Goal: Communication & Community: Answer question/provide support

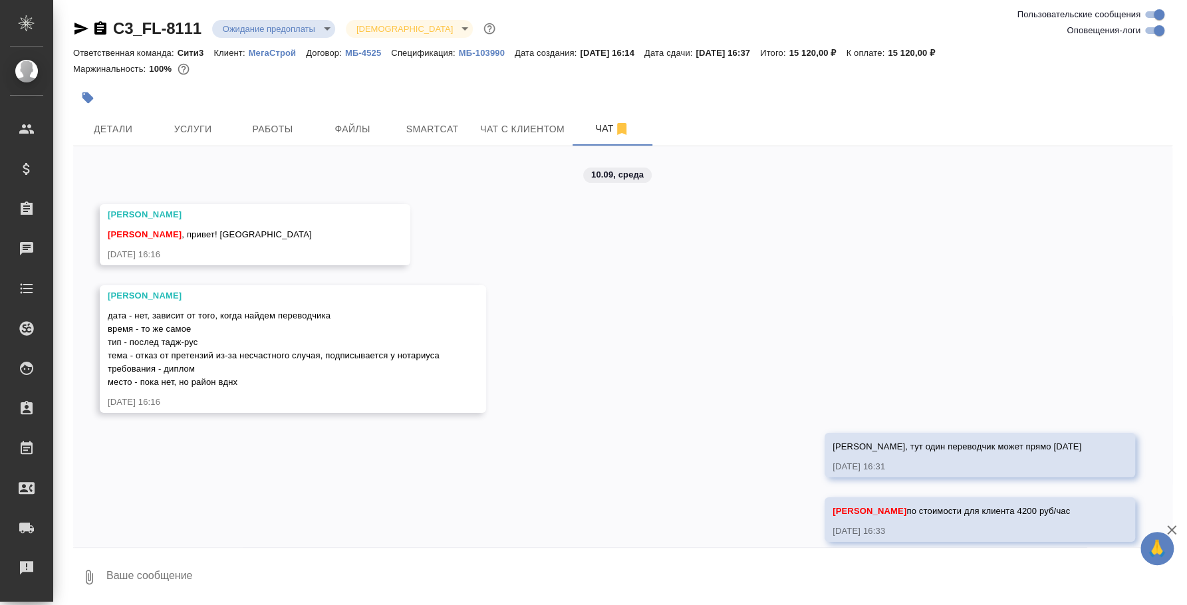
scroll to position [1196, 0]
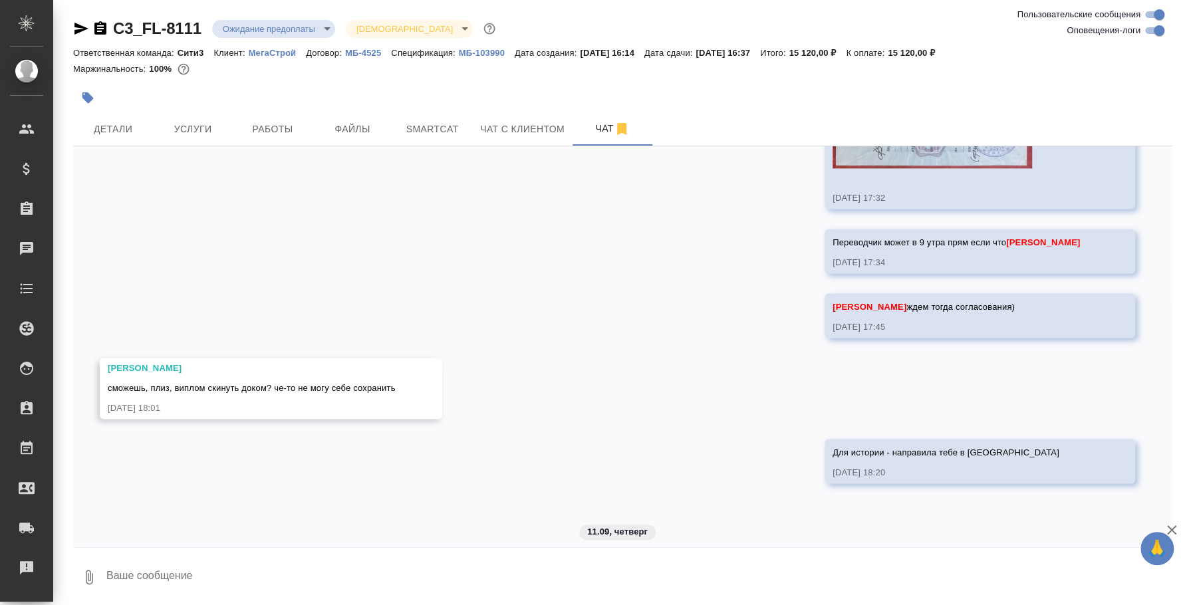
click at [179, 524] on div "10.09, среда Никитина Татьяна Федотова Ирина , привет! новая жаба 10.09.25, 16:…" at bounding box center [623, 346] width 1100 height 401
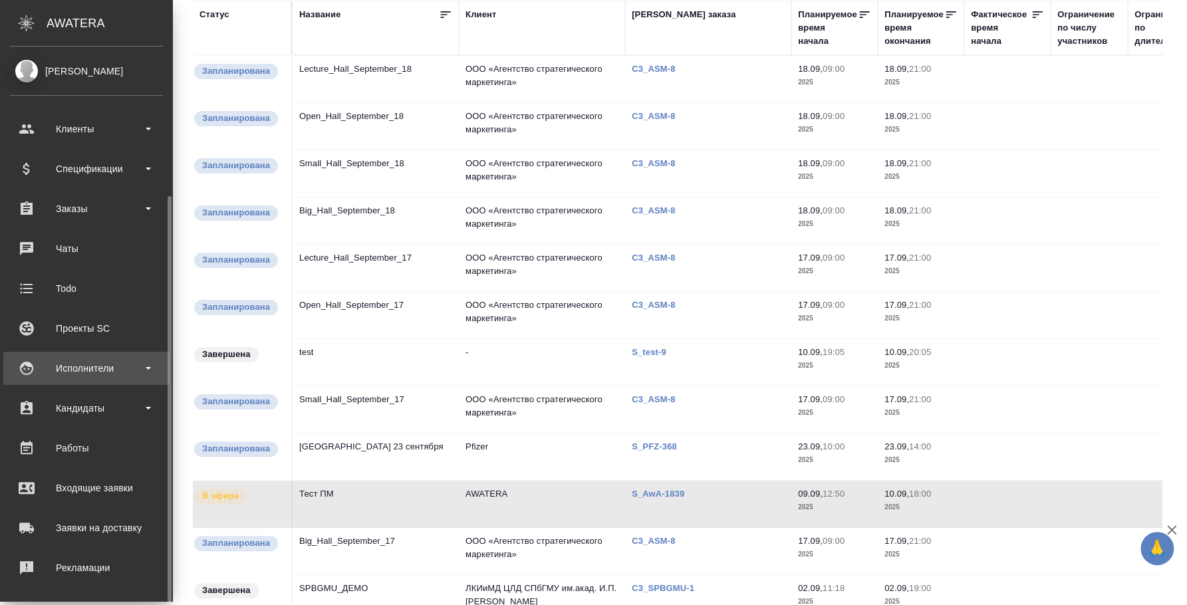
scroll to position [82, 0]
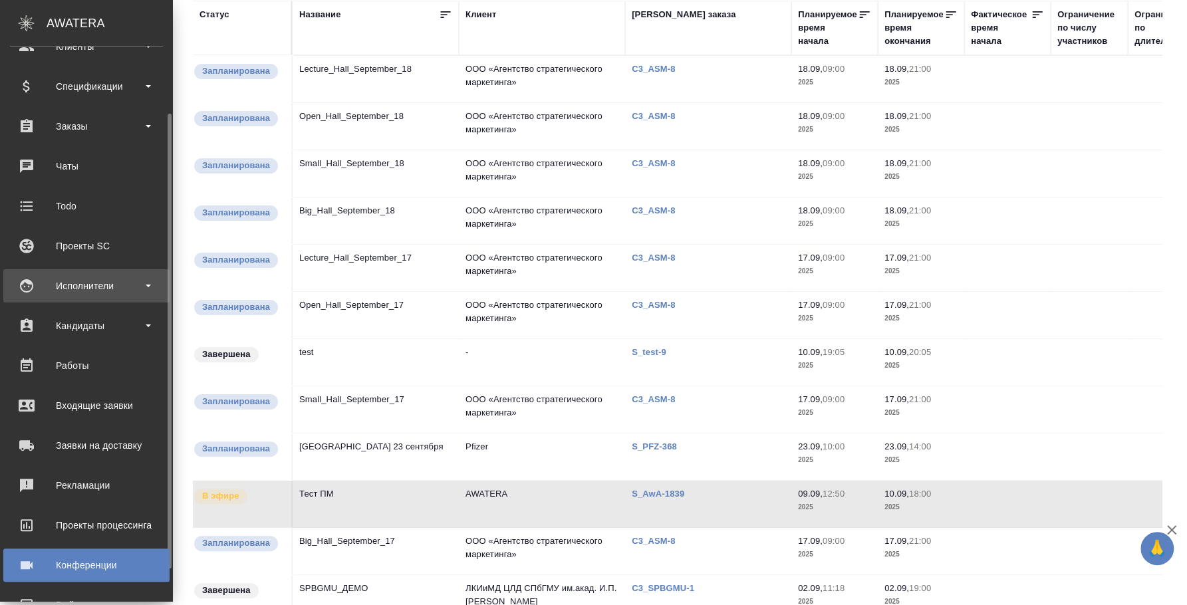
click at [104, 292] on div "Исполнители" at bounding box center [86, 286] width 153 height 20
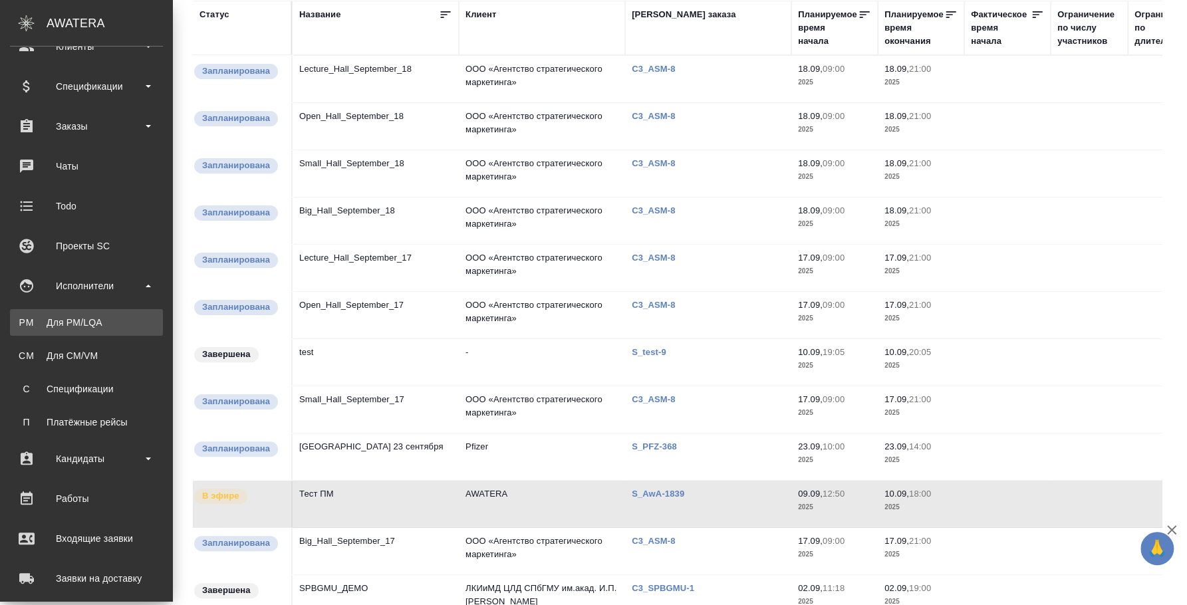
click at [100, 317] on div "Для PM/LQA" at bounding box center [87, 322] width 140 height 13
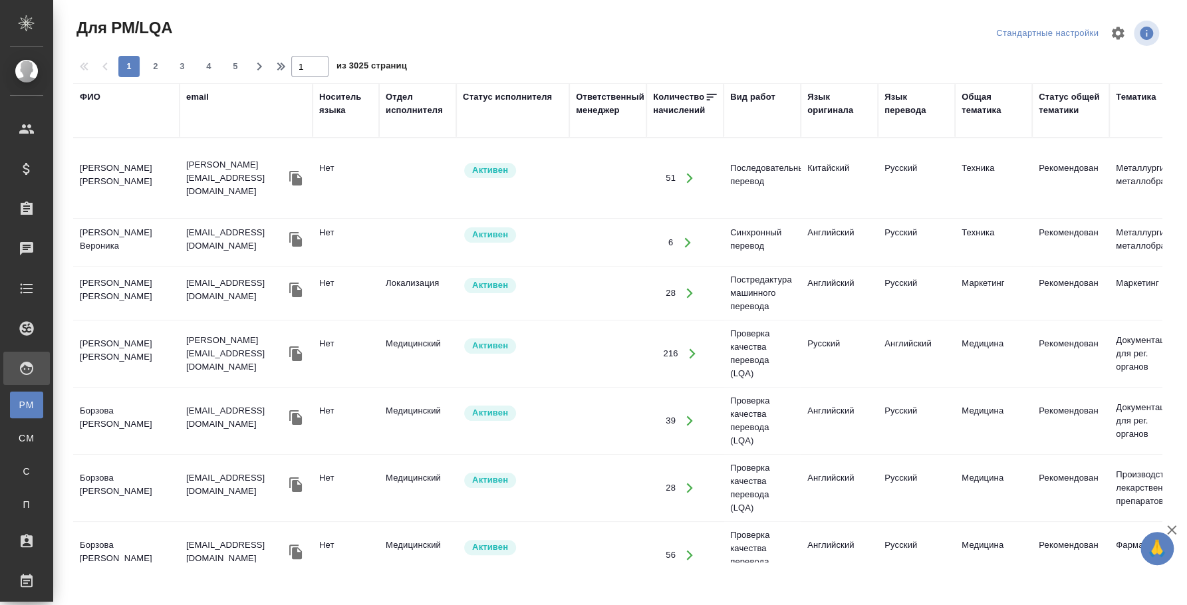
click at [90, 98] on div "ФИО" at bounding box center [90, 96] width 21 height 13
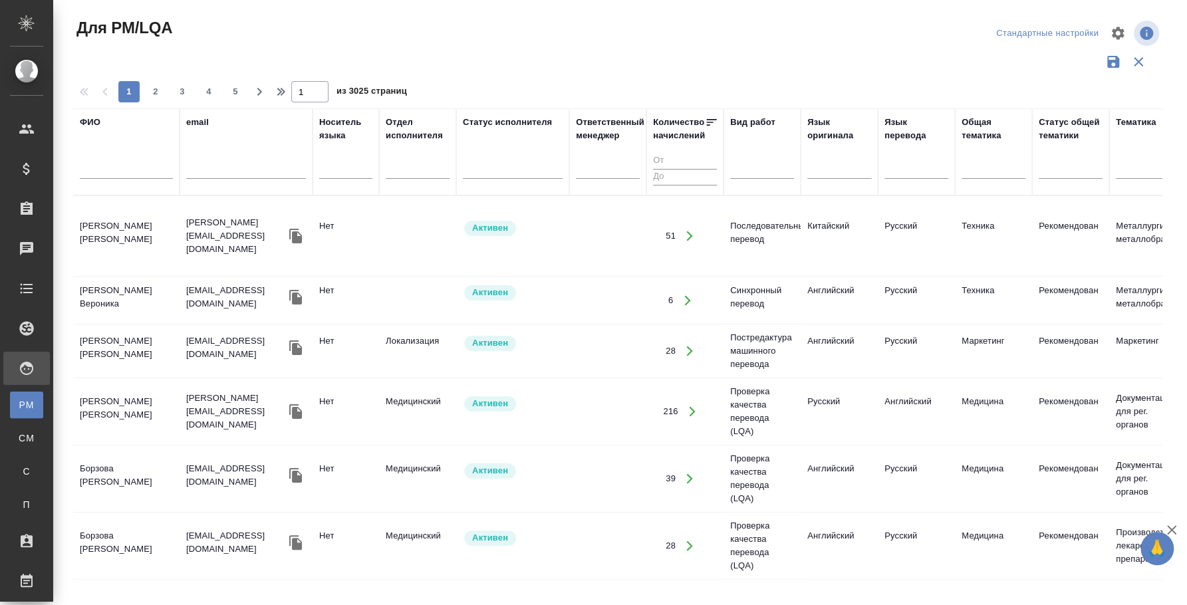
click at [100, 161] on div at bounding box center [126, 172] width 93 height 33
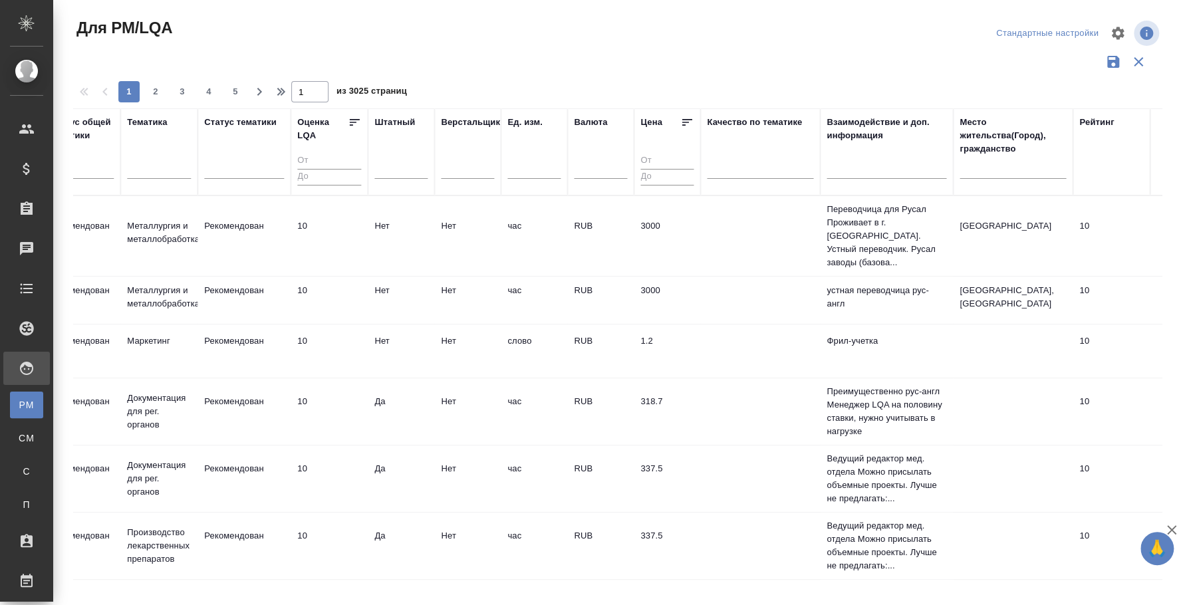
scroll to position [0, 1040]
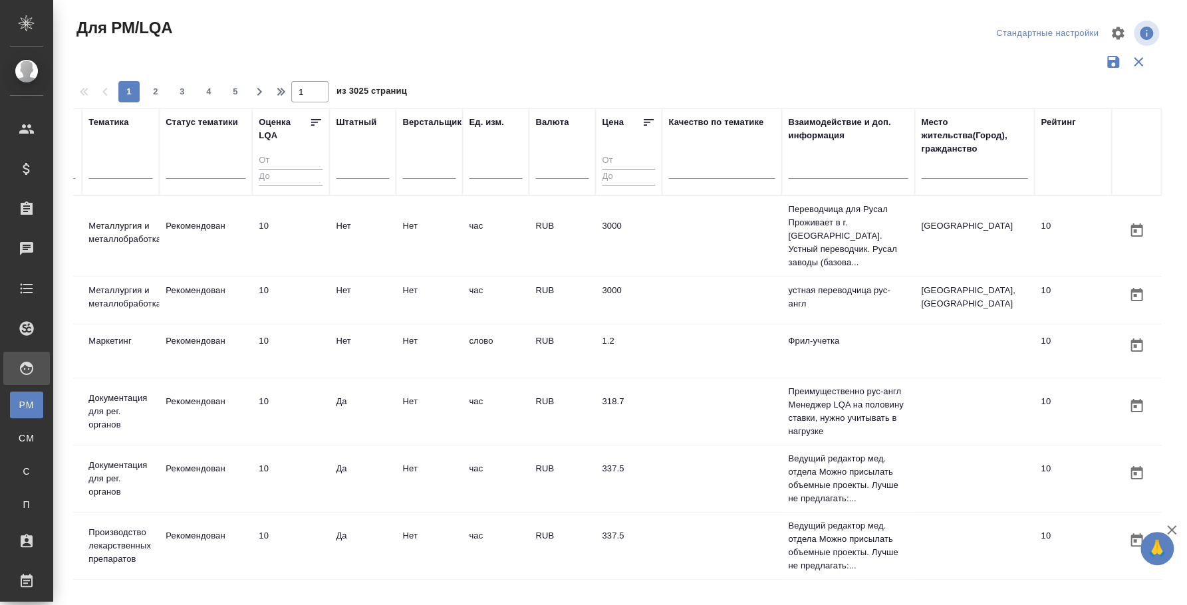
click at [947, 172] on input "text" at bounding box center [974, 170] width 106 height 17
type input "воронеж"
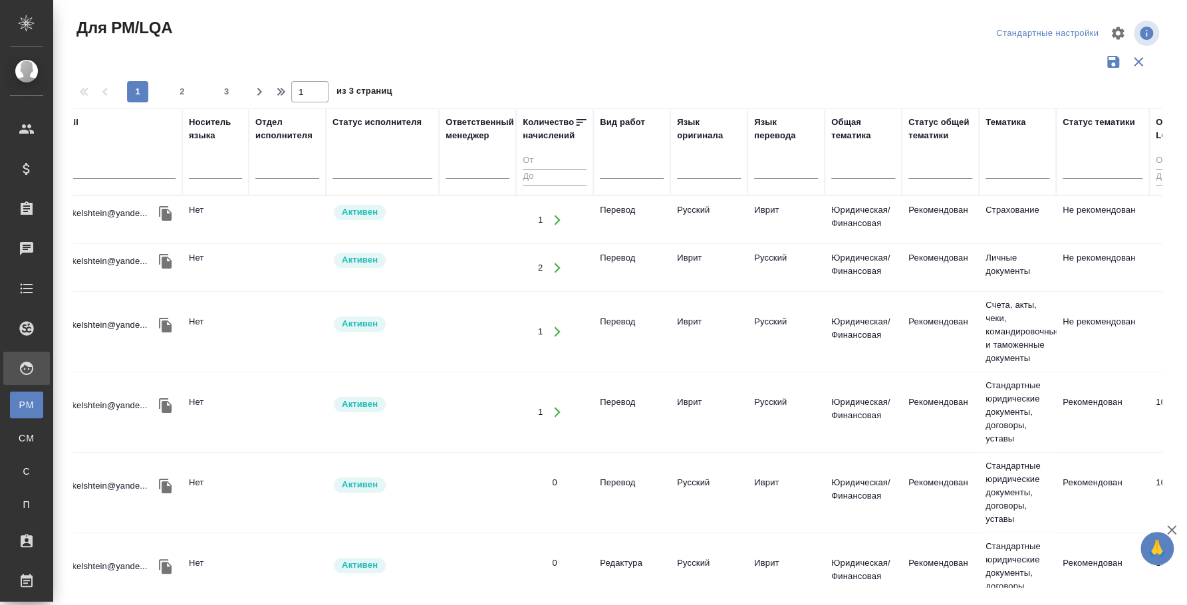
scroll to position [0, 127]
click at [610, 168] on input "text" at bounding box center [610, 165] width 1 height 9
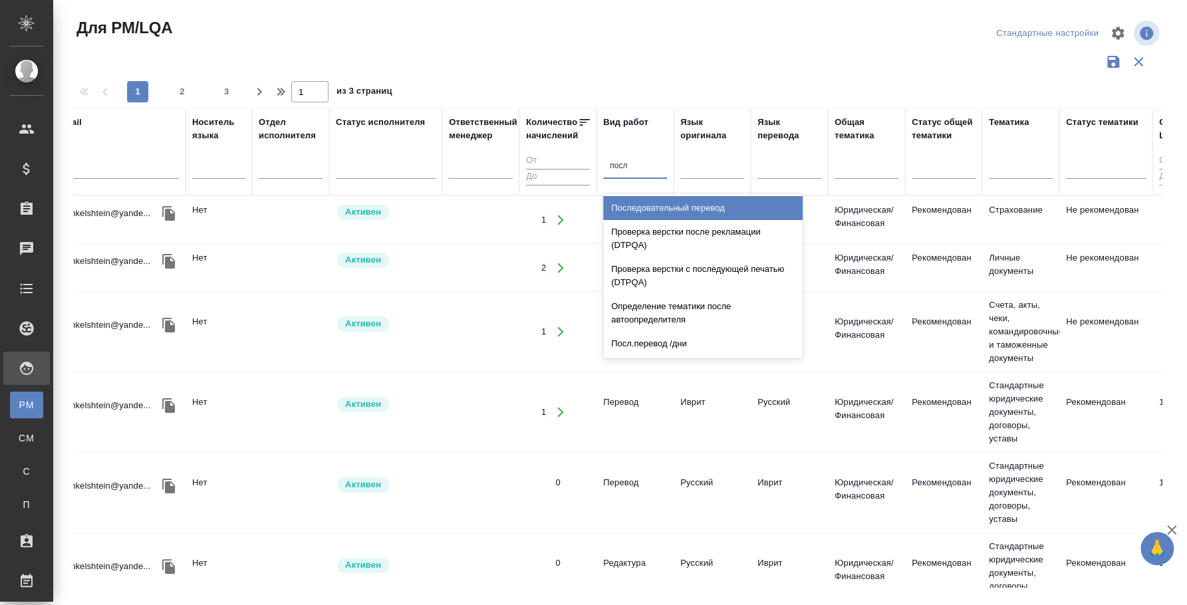
type input "после"
click at [628, 205] on div "Последовательный перевод" at bounding box center [703, 208] width 200 height 24
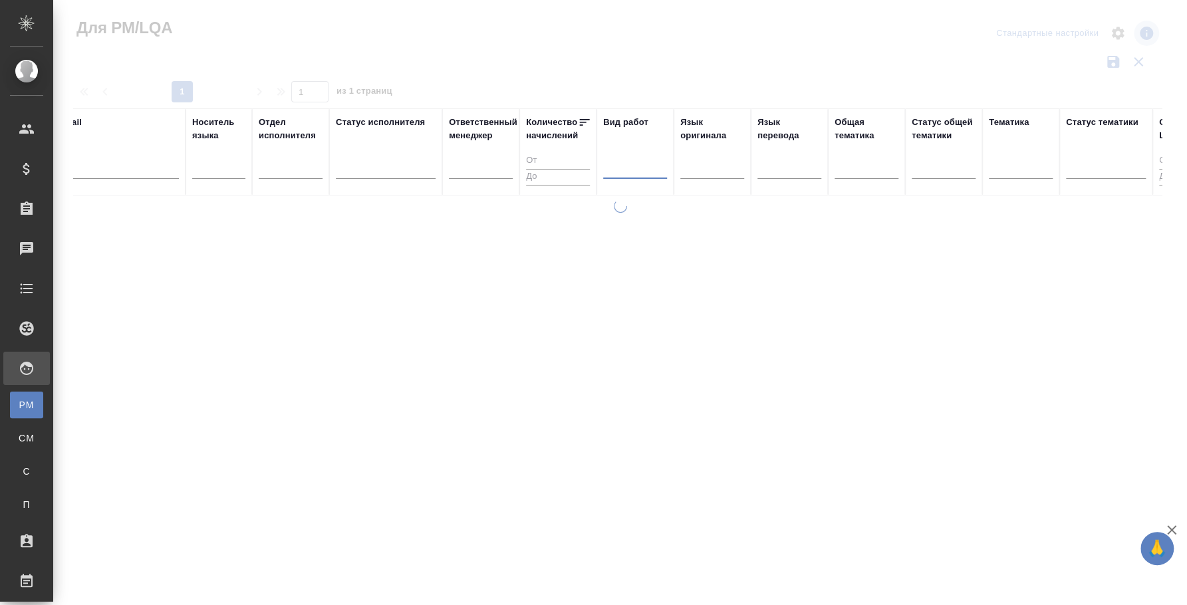
drag, startPoint x: 663, startPoint y: 581, endPoint x: 706, endPoint y: 581, distance: 43.2
click at [1185, 587] on div at bounding box center [620, 397] width 1134 height 395
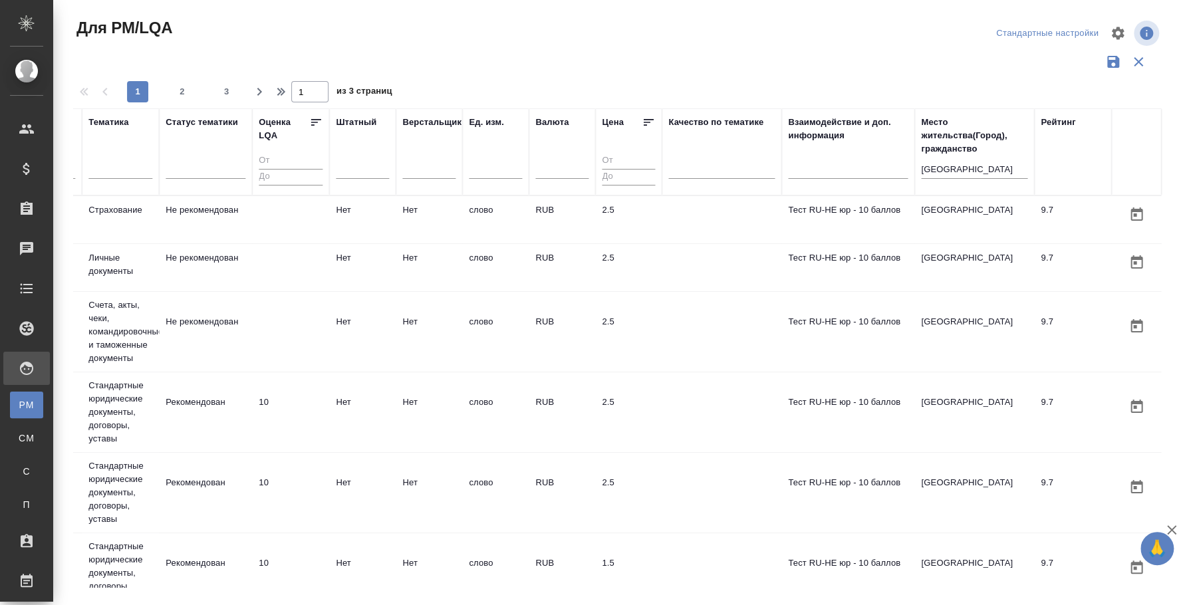
scroll to position [0, 1035]
click at [948, 165] on input "воронеж" at bounding box center [974, 170] width 106 height 17
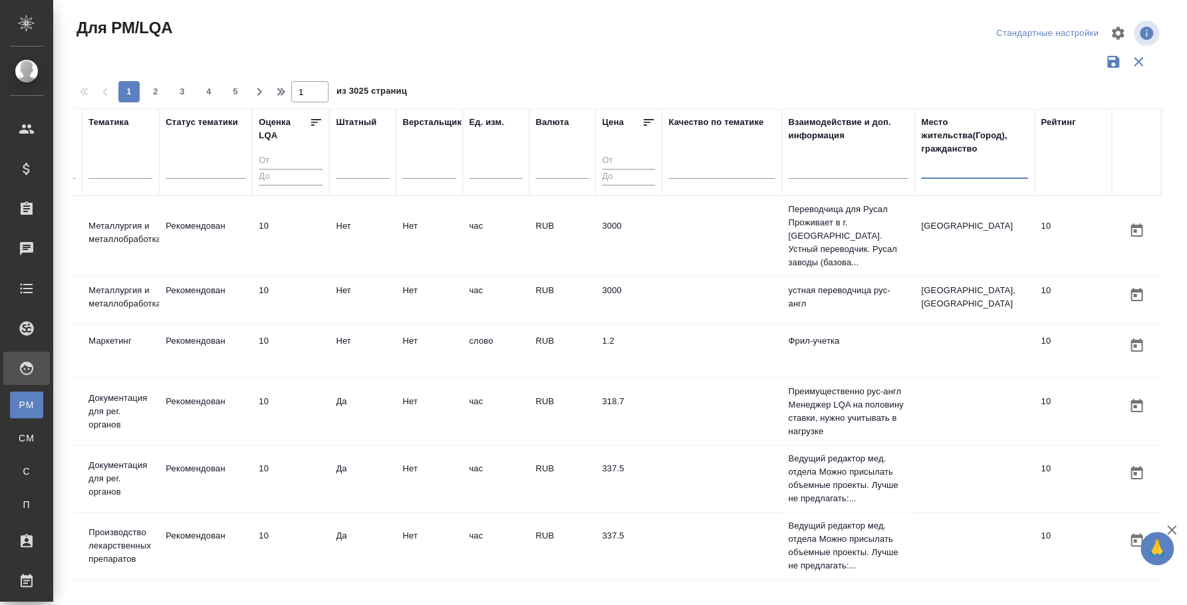
scroll to position [0, 1033]
drag, startPoint x: 640, startPoint y: 571, endPoint x: 633, endPoint y: 571, distance: 7.3
click at [633, 580] on tr "Борзова Анастасия Андреевна a.borzova@awatera.com Нет Медицинский Активен 56 Пр…" at bounding box center [103, 613] width 2116 height 67
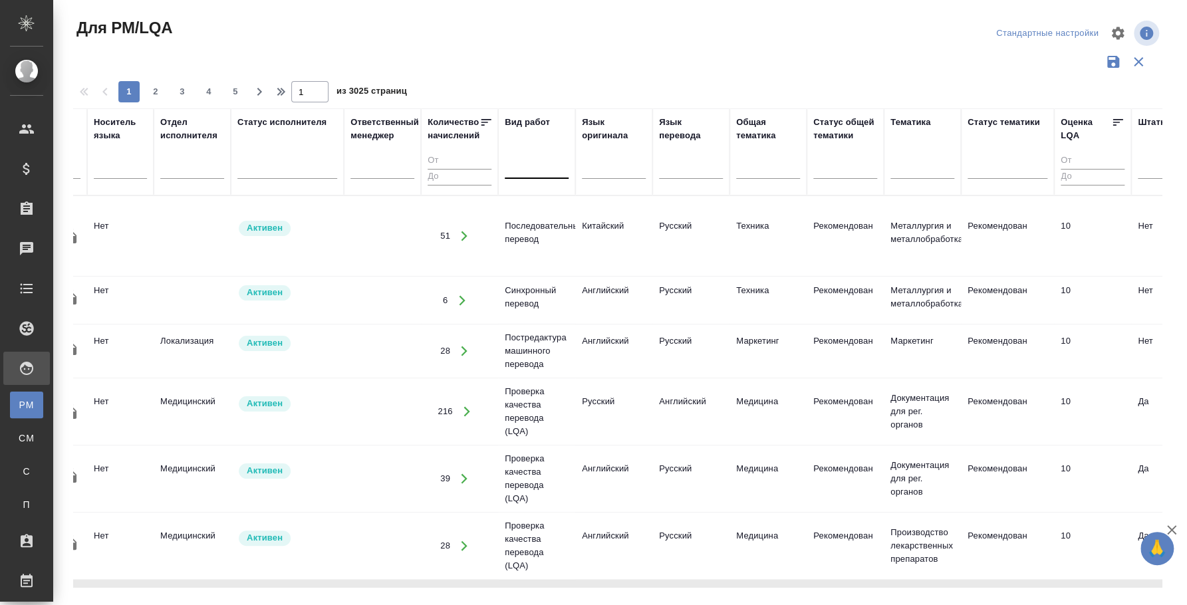
scroll to position [0, 0]
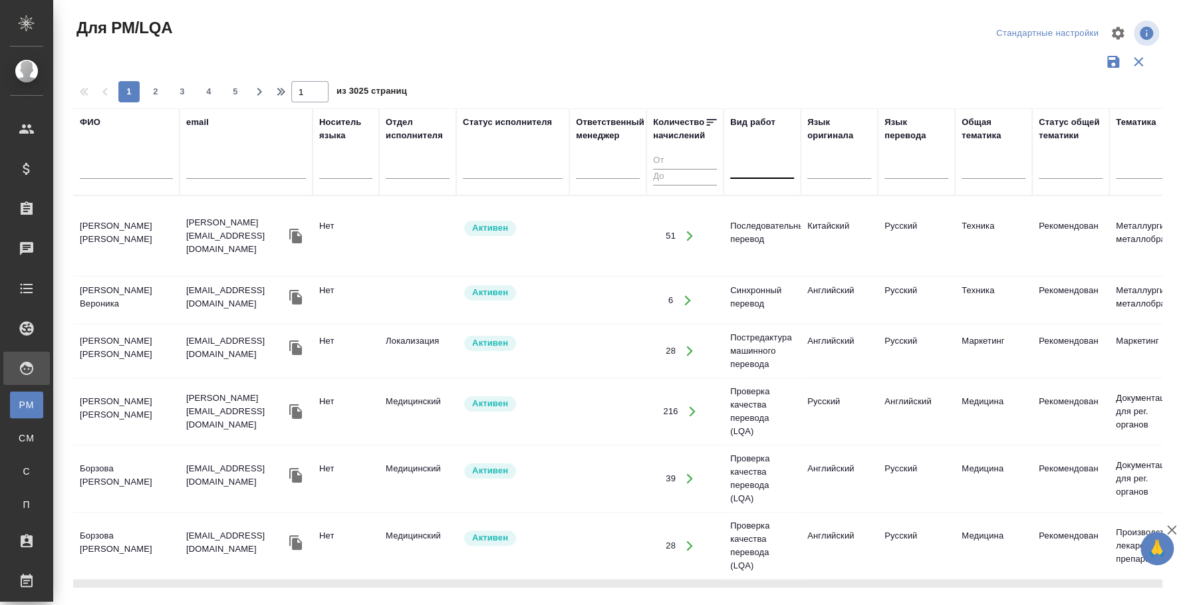
click at [93, 172] on input "text" at bounding box center [126, 170] width 93 height 17
type input "макаревич"
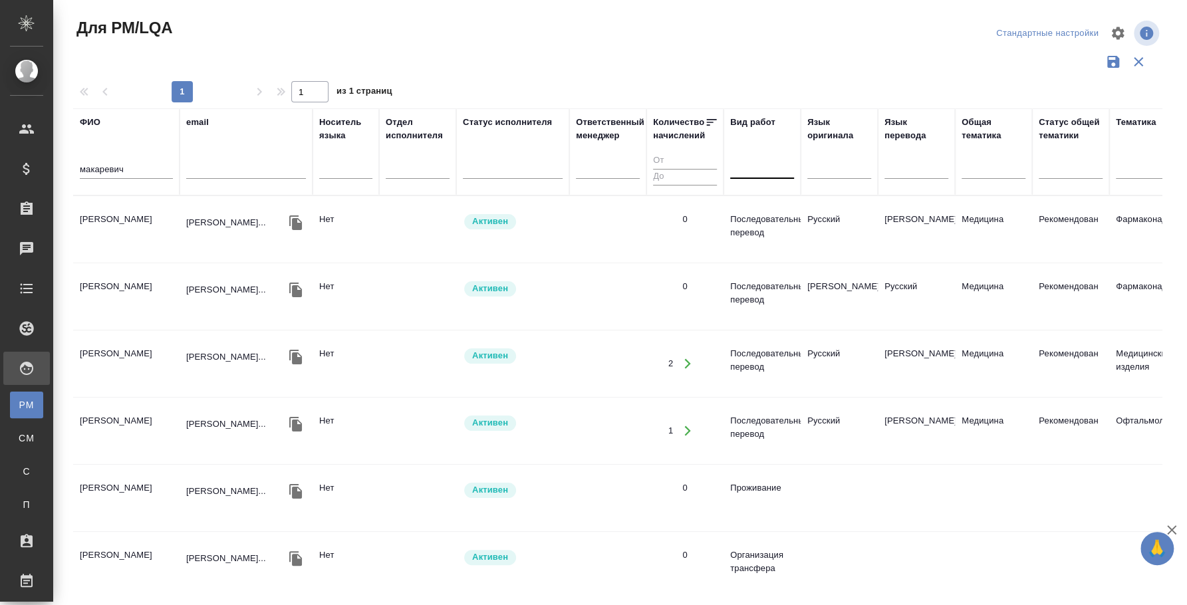
click at [152, 218] on td "Макаревич Денис" at bounding box center [126, 229] width 106 height 47
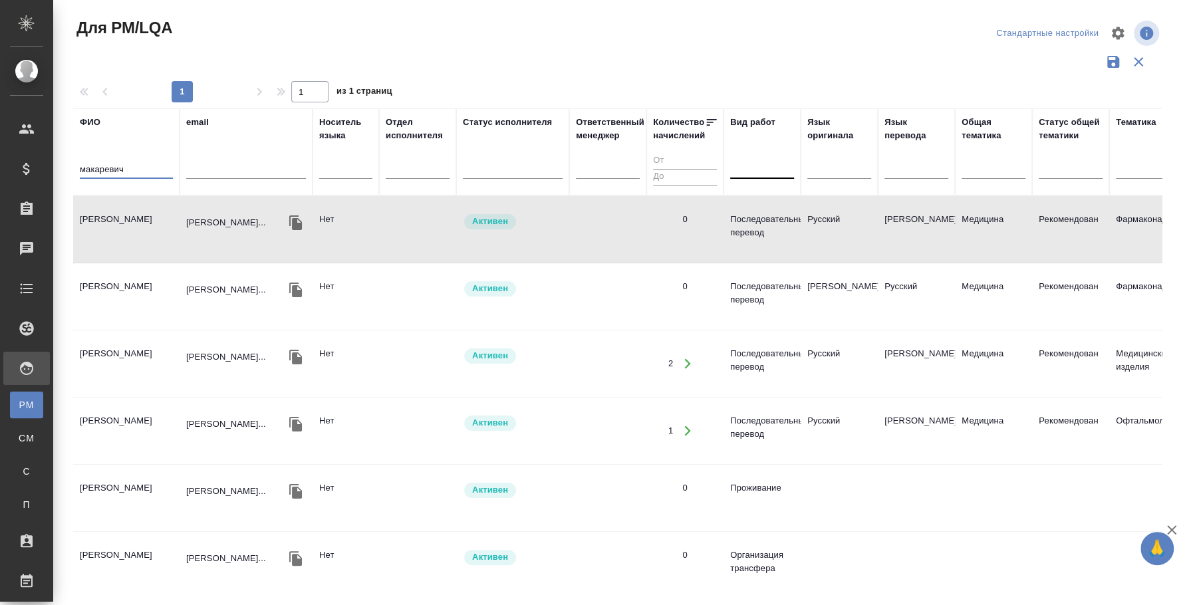
click at [131, 162] on input "макаревич" at bounding box center [126, 170] width 93 height 17
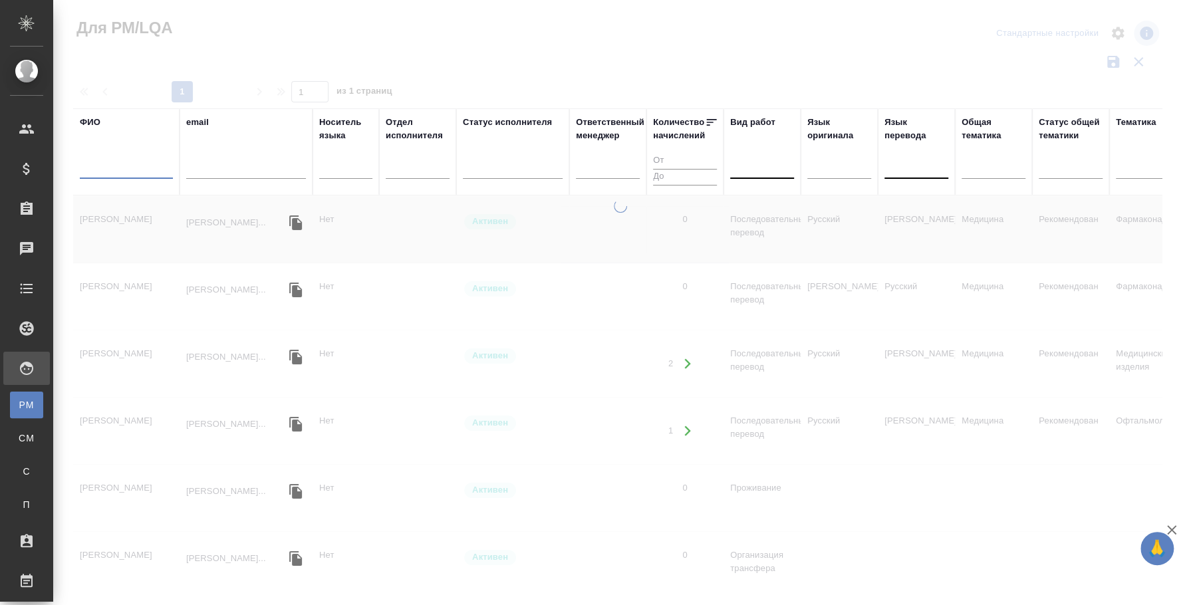
click at [929, 176] on div at bounding box center [917, 166] width 64 height 25
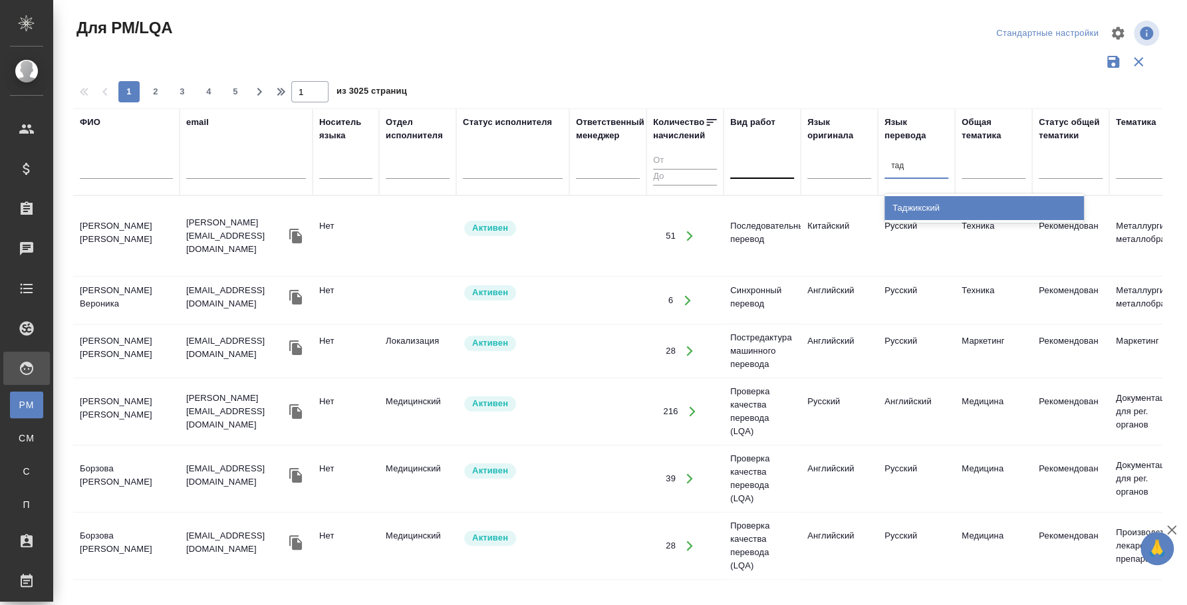
type input "тадж"
click at [931, 206] on div "Таджикский" at bounding box center [985, 208] width 200 height 24
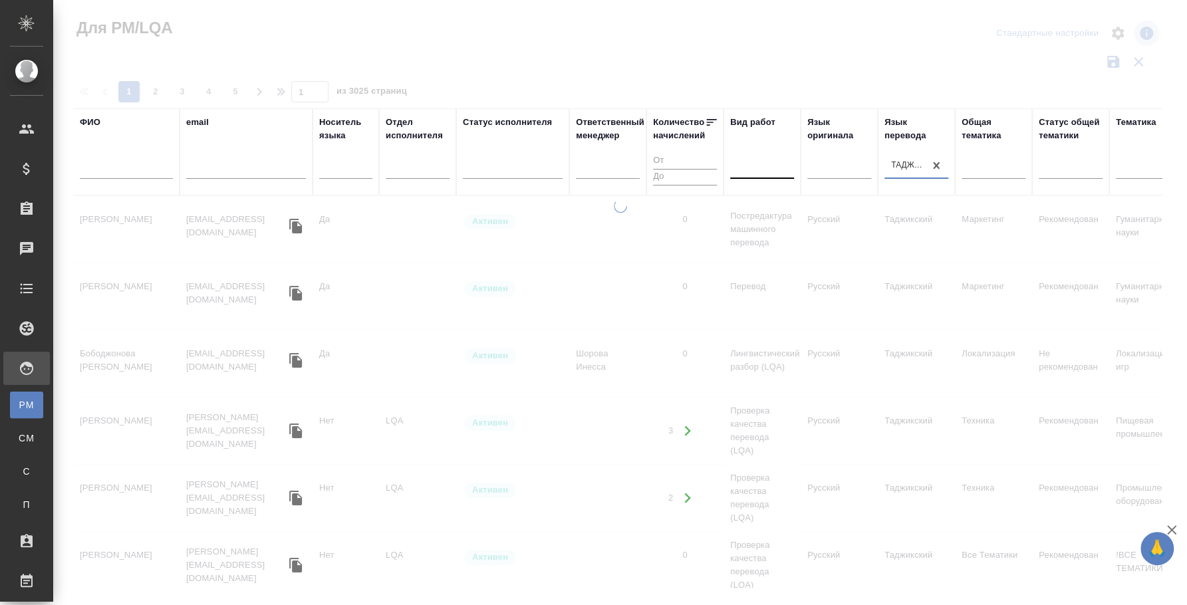
click at [769, 162] on div at bounding box center [762, 165] width 64 height 19
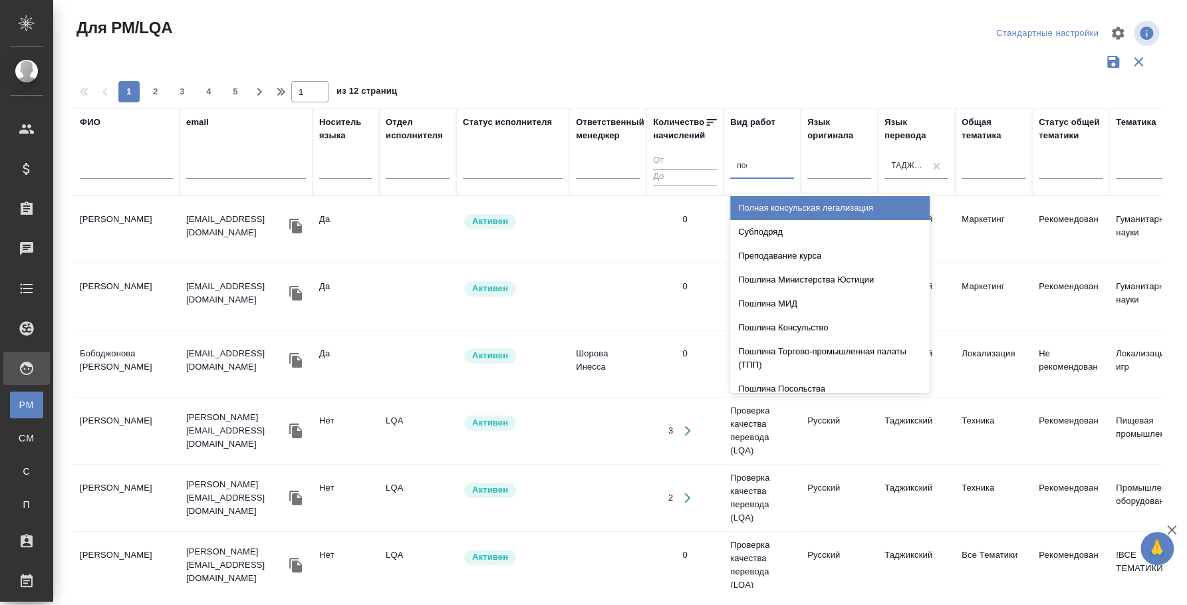
type input "посл"
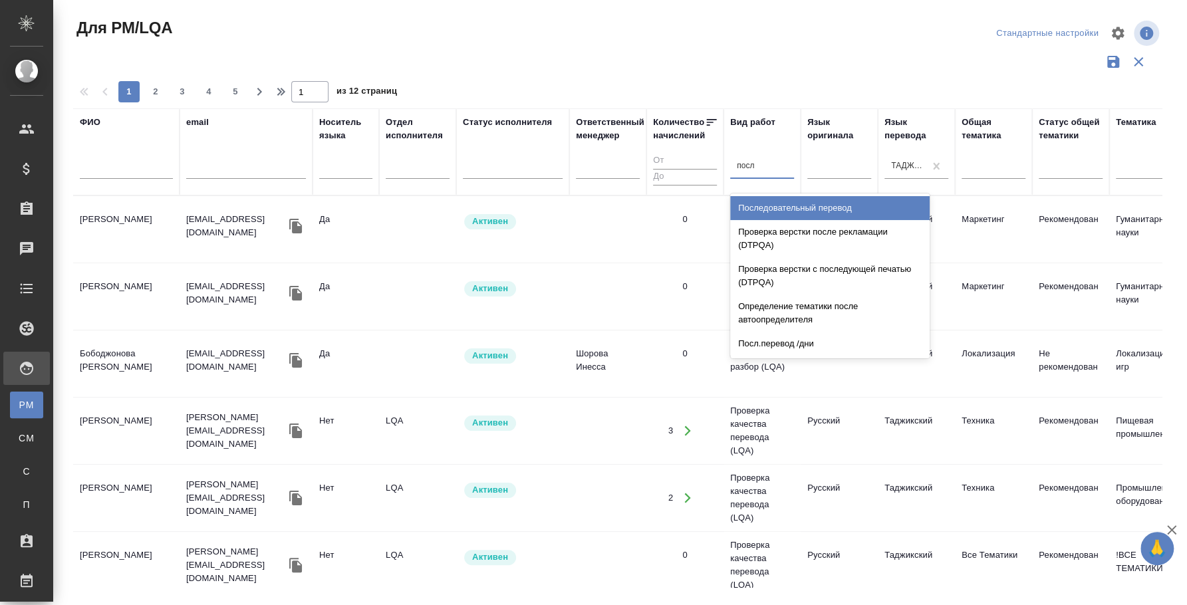
click at [779, 200] on div "Последовательный перевод" at bounding box center [830, 208] width 200 height 24
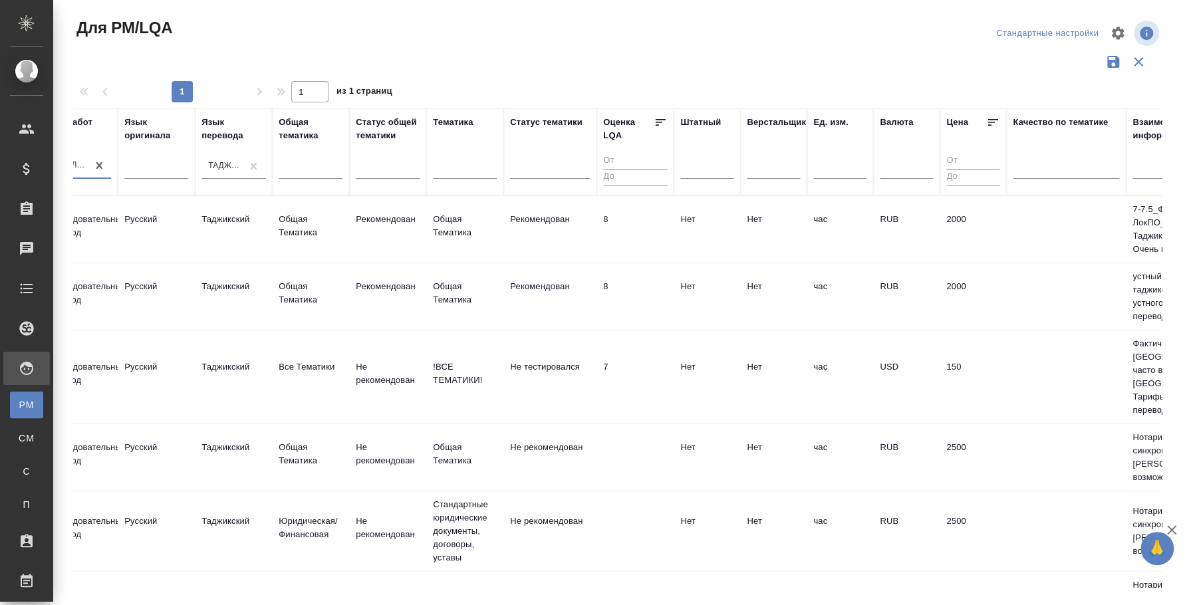
scroll to position [0, 1040]
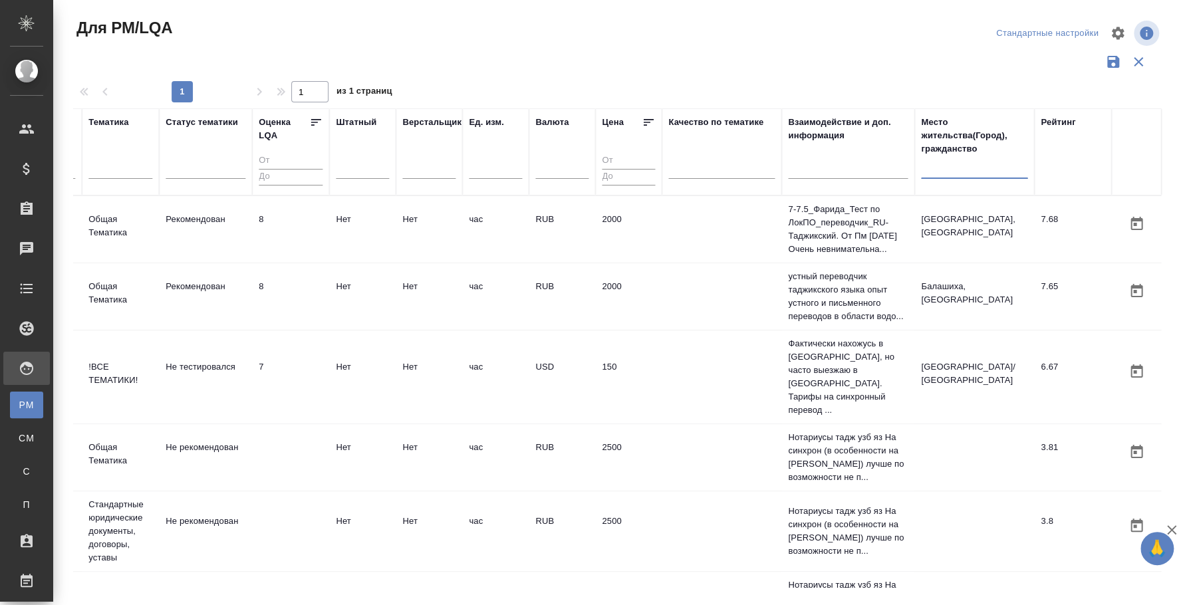
click at [980, 173] on input "text" at bounding box center [974, 170] width 106 height 17
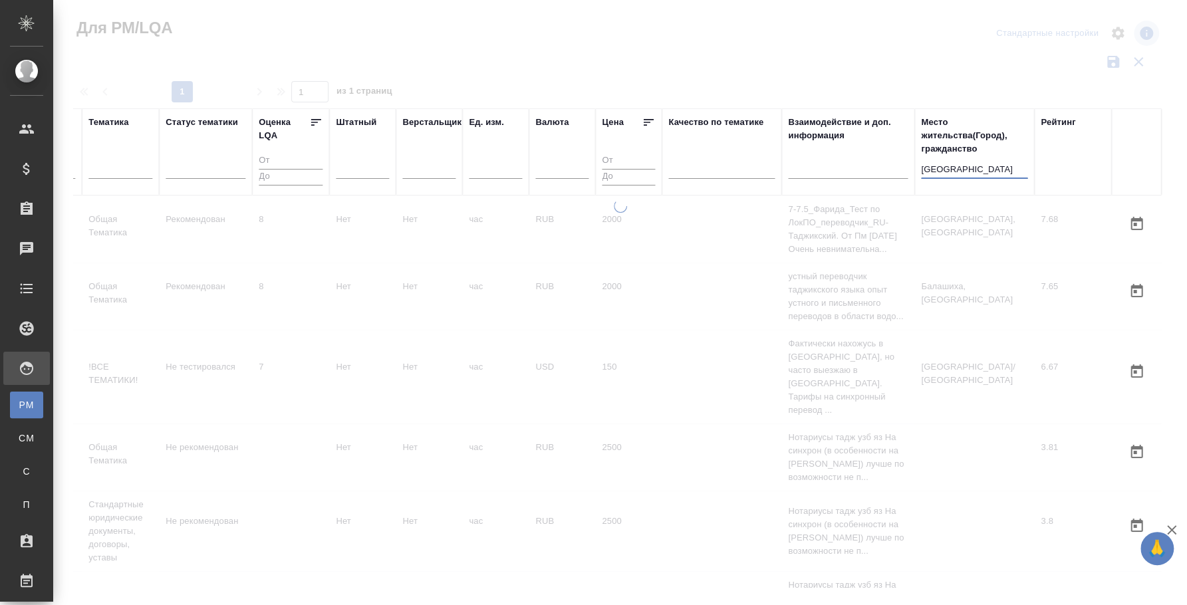
type input "москва"
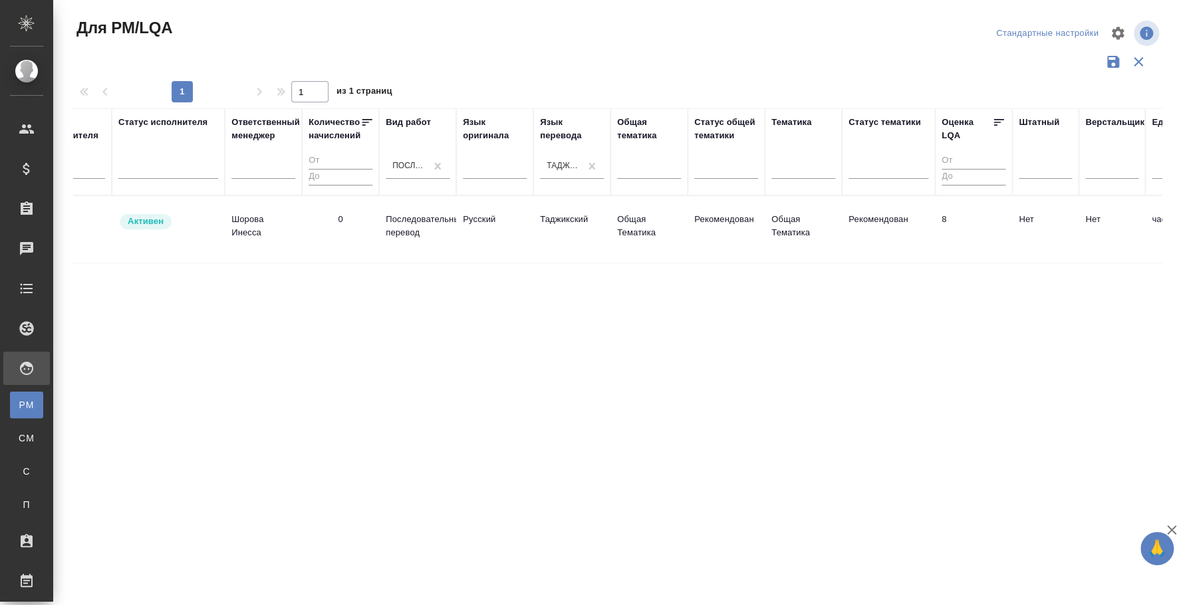
scroll to position [0, 192]
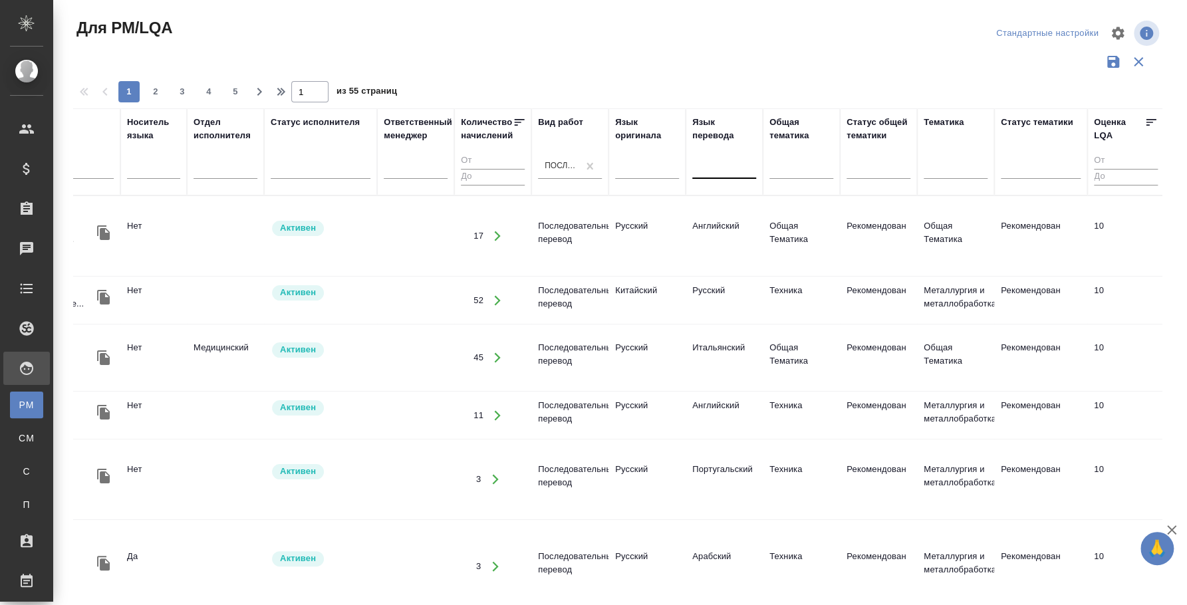
click at [652, 180] on div at bounding box center [647, 171] width 64 height 35
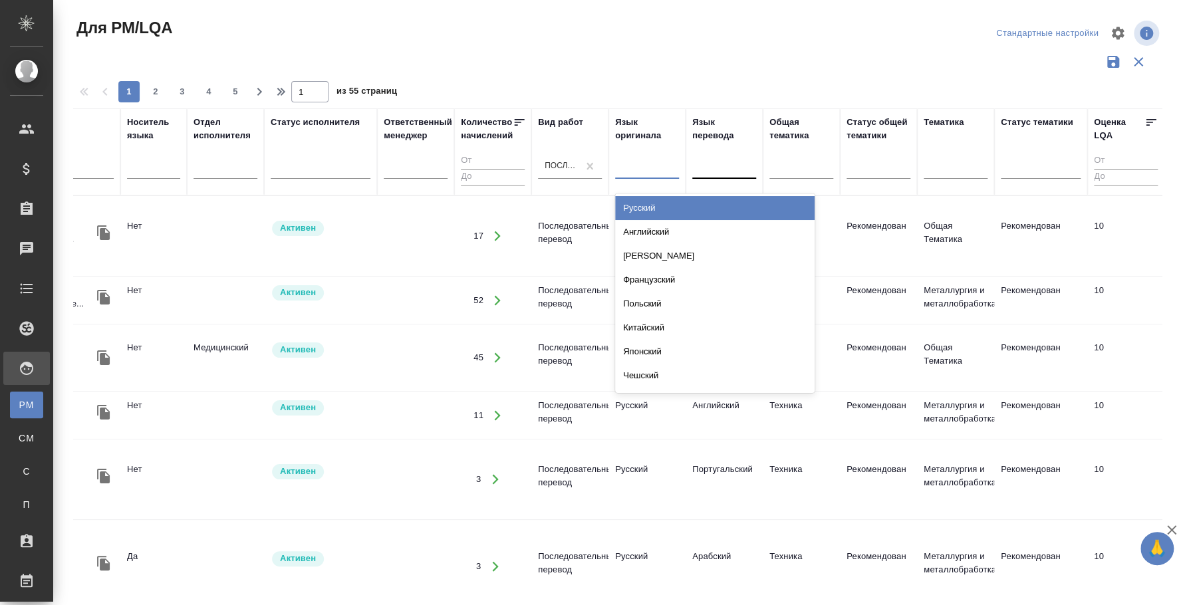
click at [637, 158] on div at bounding box center [647, 165] width 64 height 19
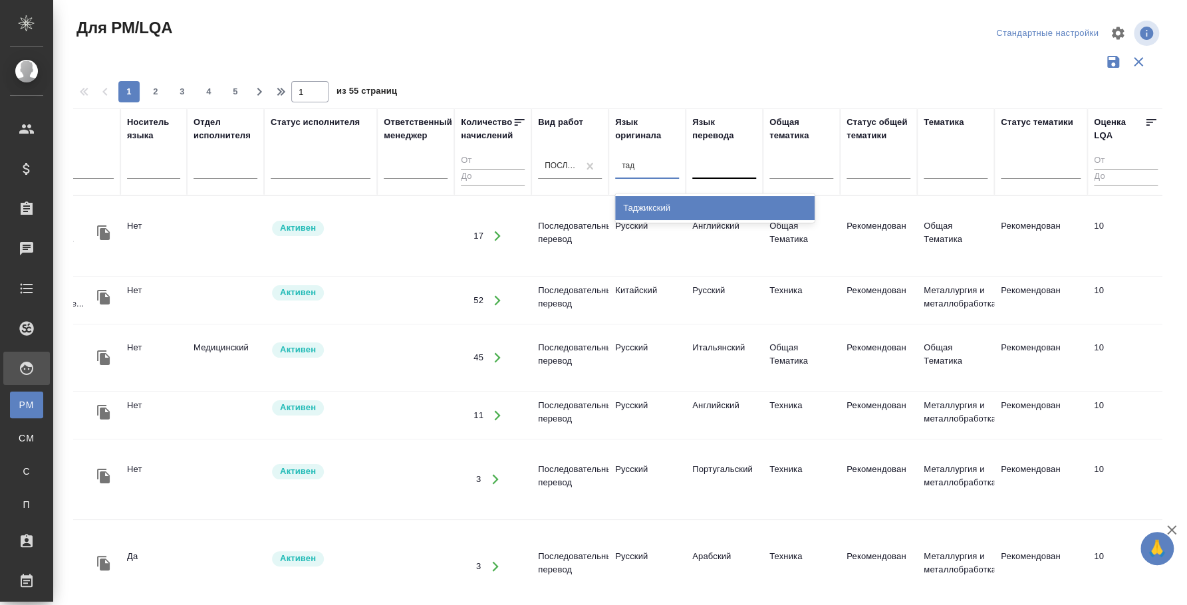
type input "тадж"
click at [661, 207] on div "Таджикский" at bounding box center [715, 208] width 200 height 24
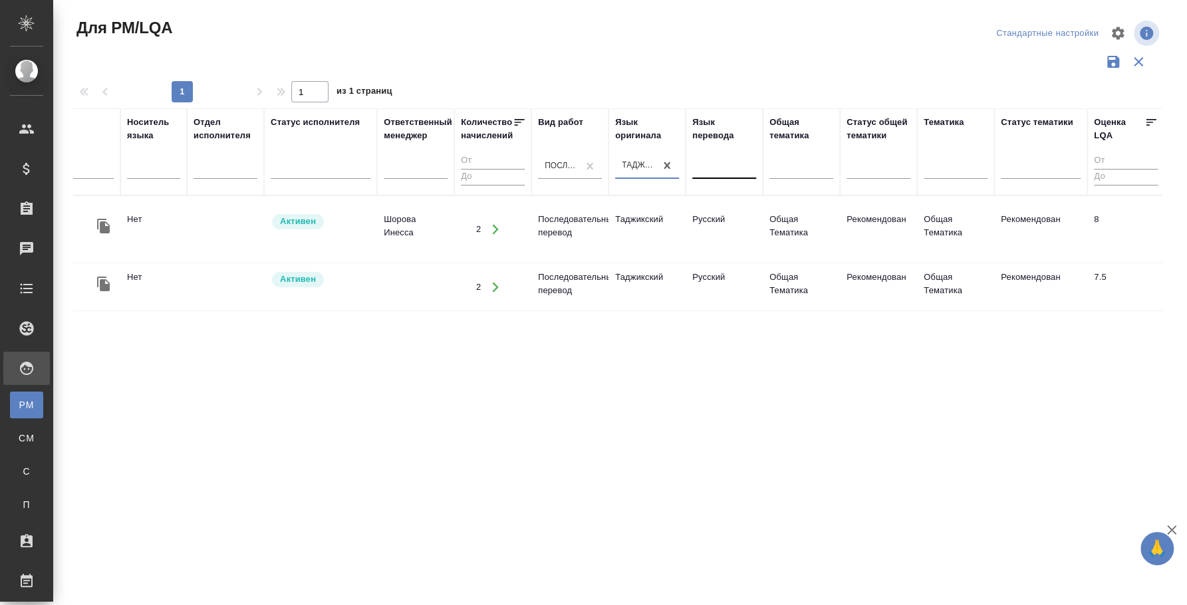
scroll to position [0, 0]
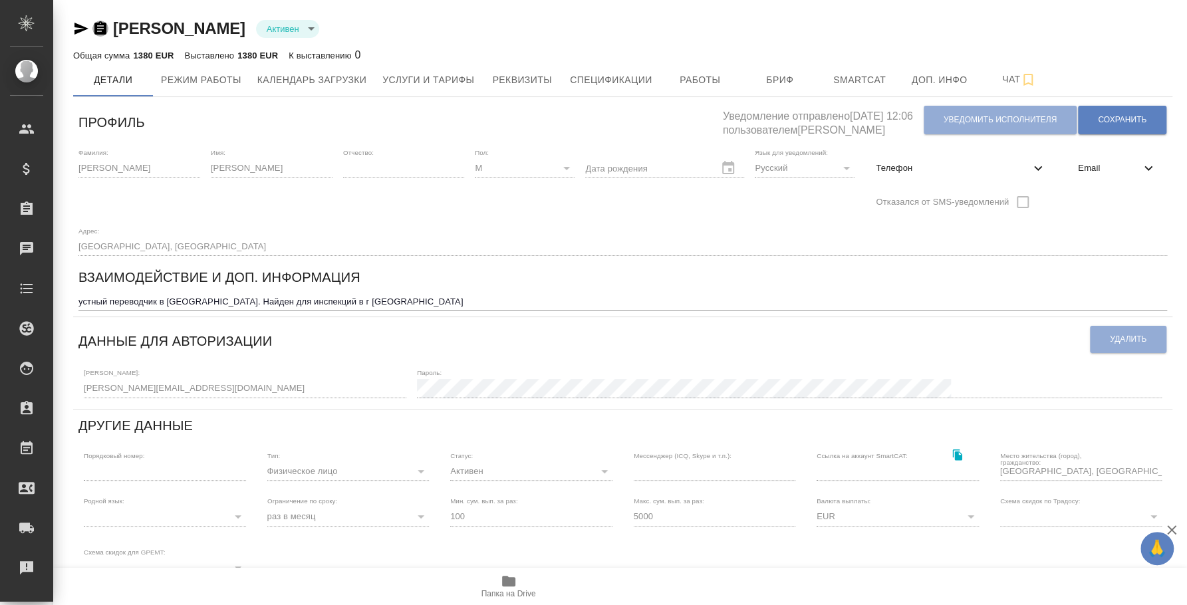
click at [102, 27] on icon "button" at bounding box center [100, 27] width 12 height 13
click at [102, 31] on icon "button" at bounding box center [100, 27] width 12 height 13
click at [99, 29] on icon "button" at bounding box center [100, 29] width 16 height 16
click at [79, 31] on icon "button" at bounding box center [82, 29] width 14 height 12
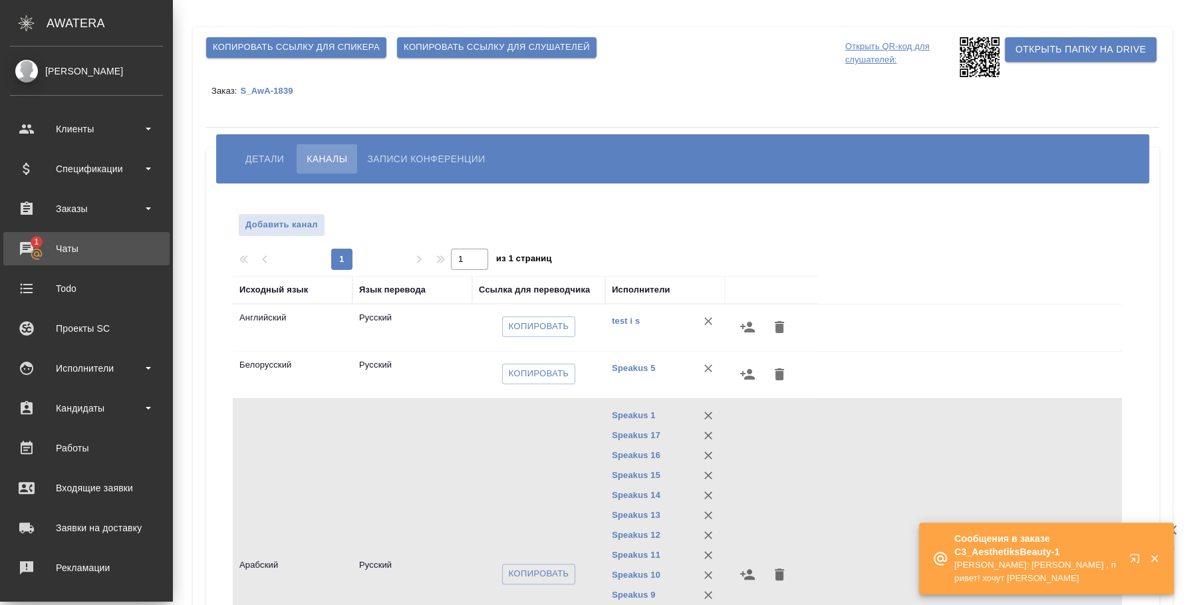
click at [38, 239] on div "Чаты" at bounding box center [86, 249] width 153 height 20
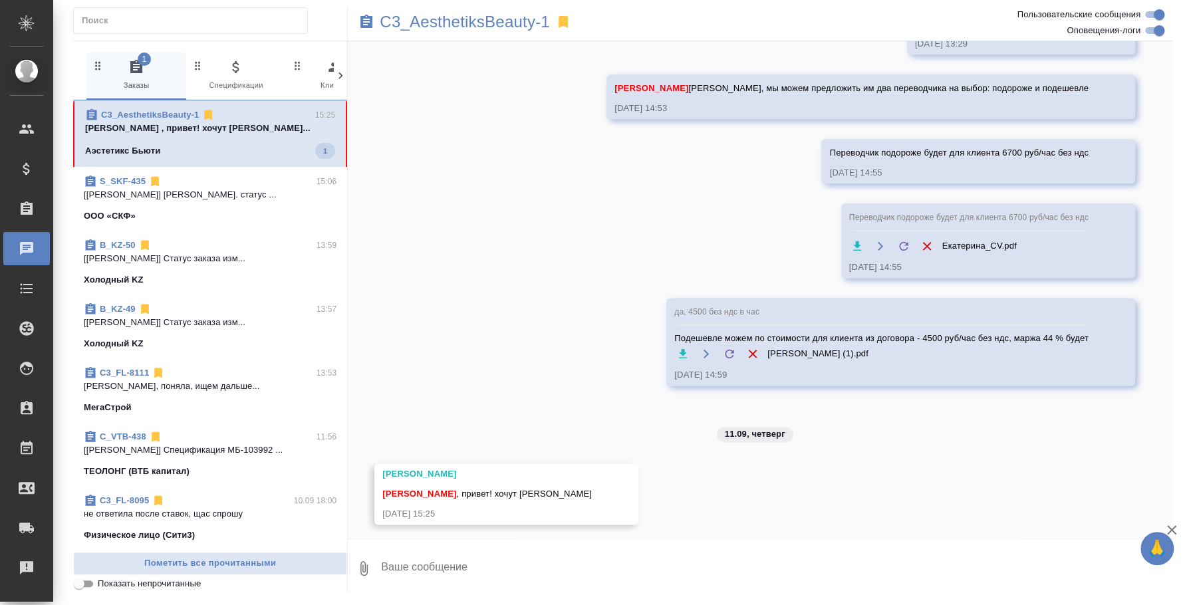
scroll to position [1041, 0]
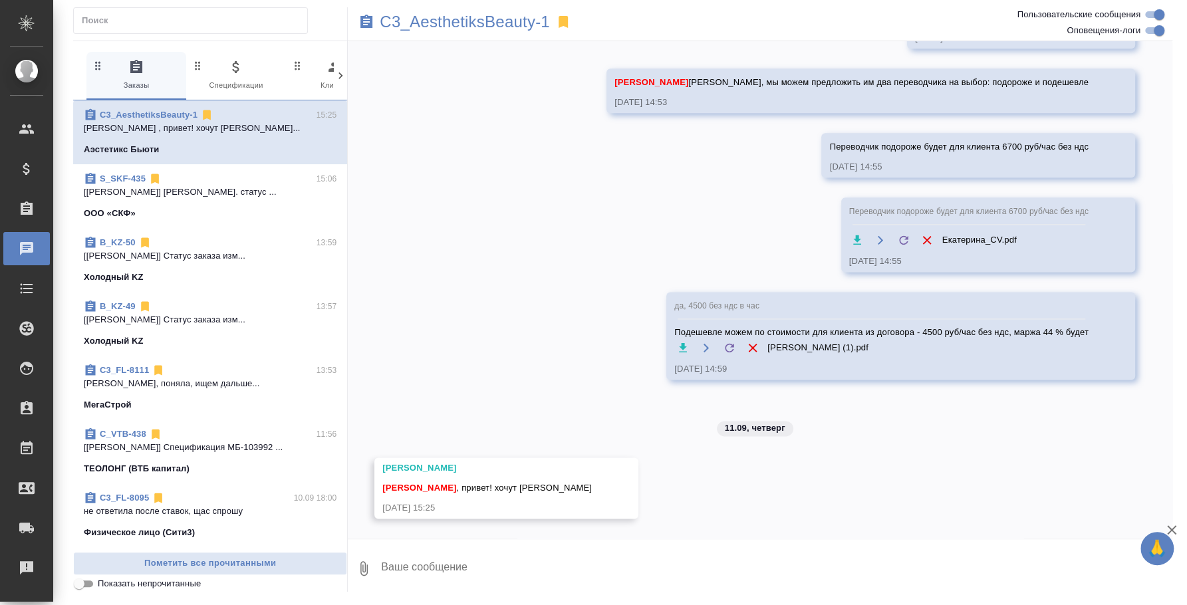
click at [521, 574] on textarea at bounding box center [776, 568] width 793 height 45
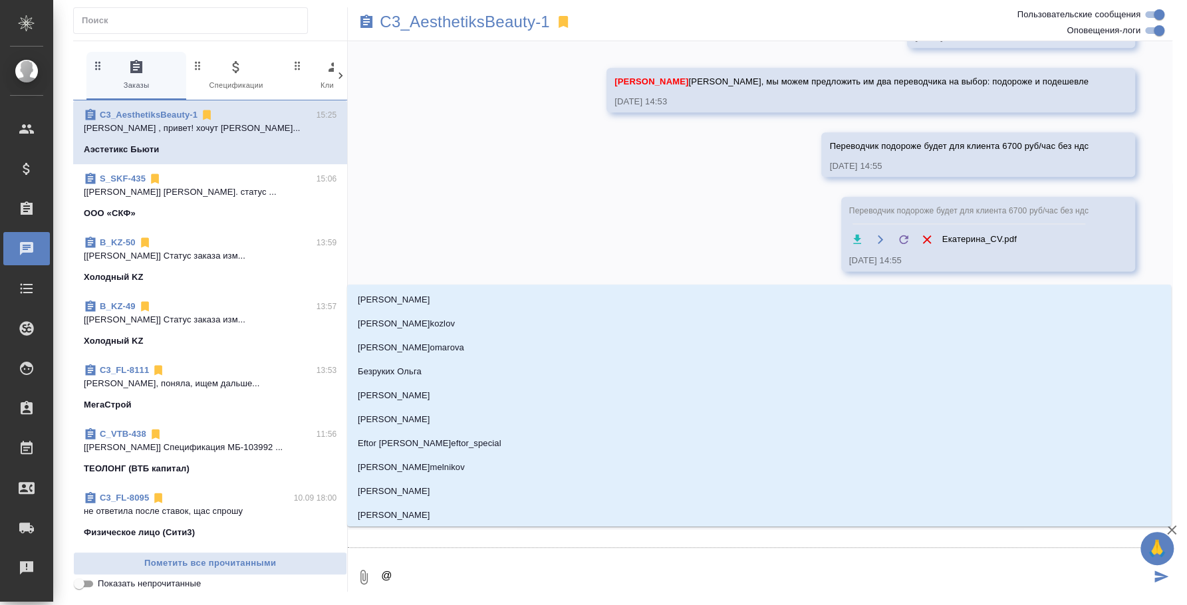
type textarea "@a"
type input "a"
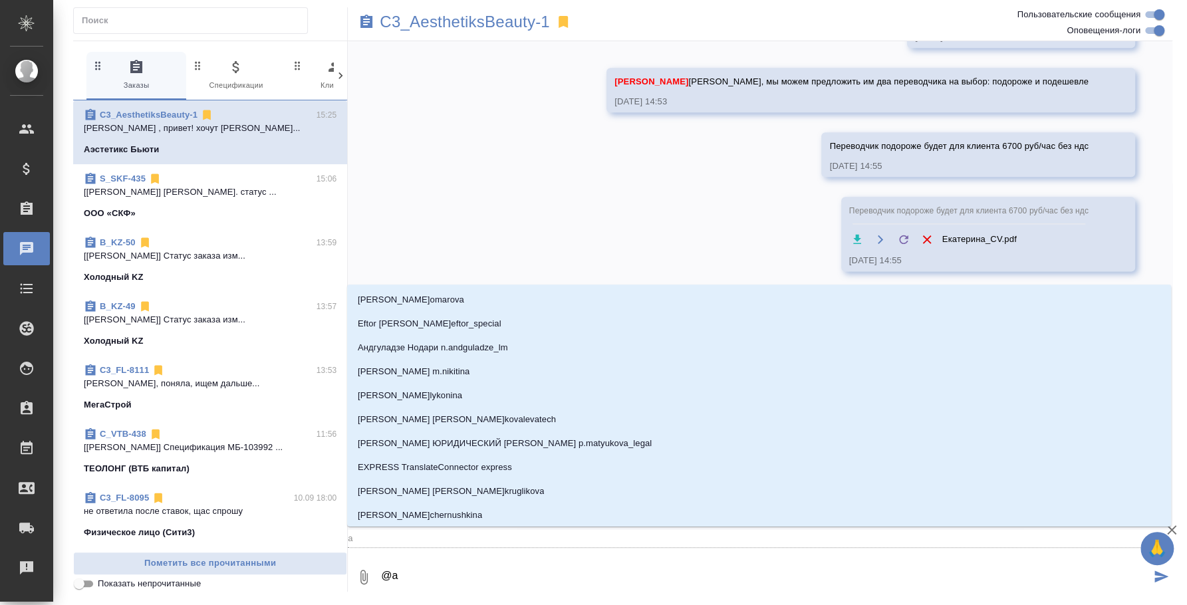
type textarea "@at"
type input "at"
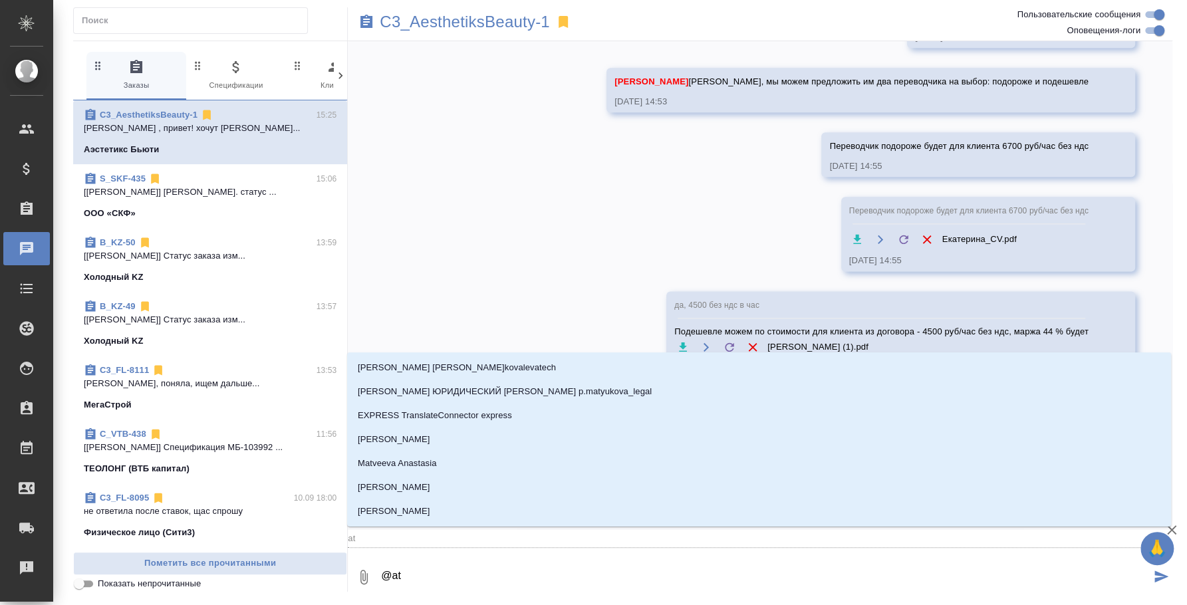
type textarea "@a"
type input "a"
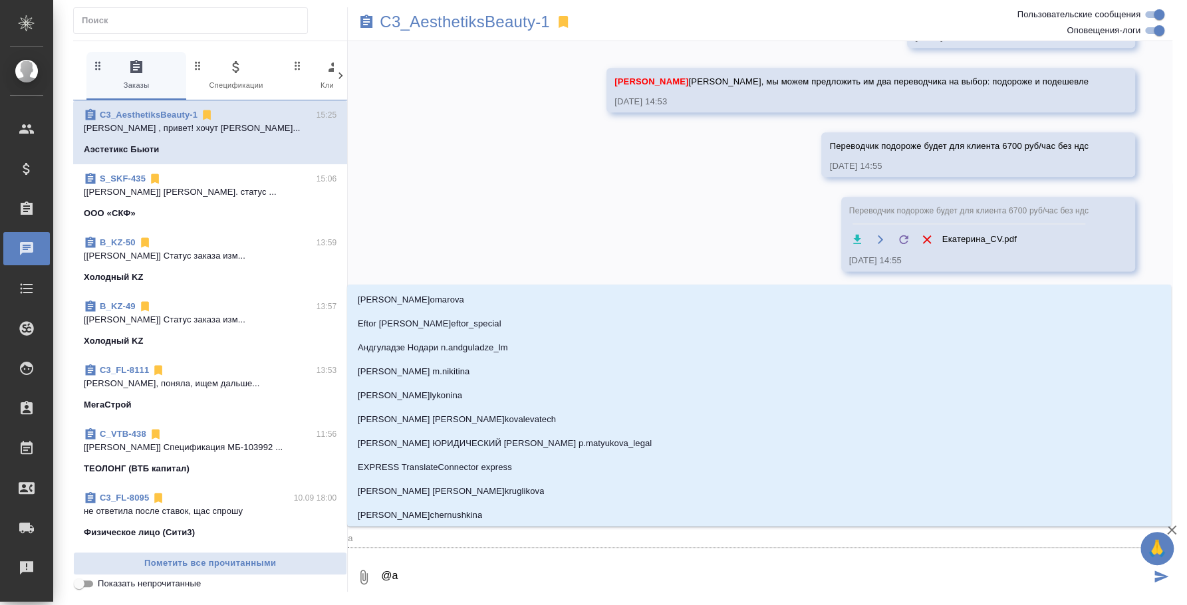
type textarea "@"
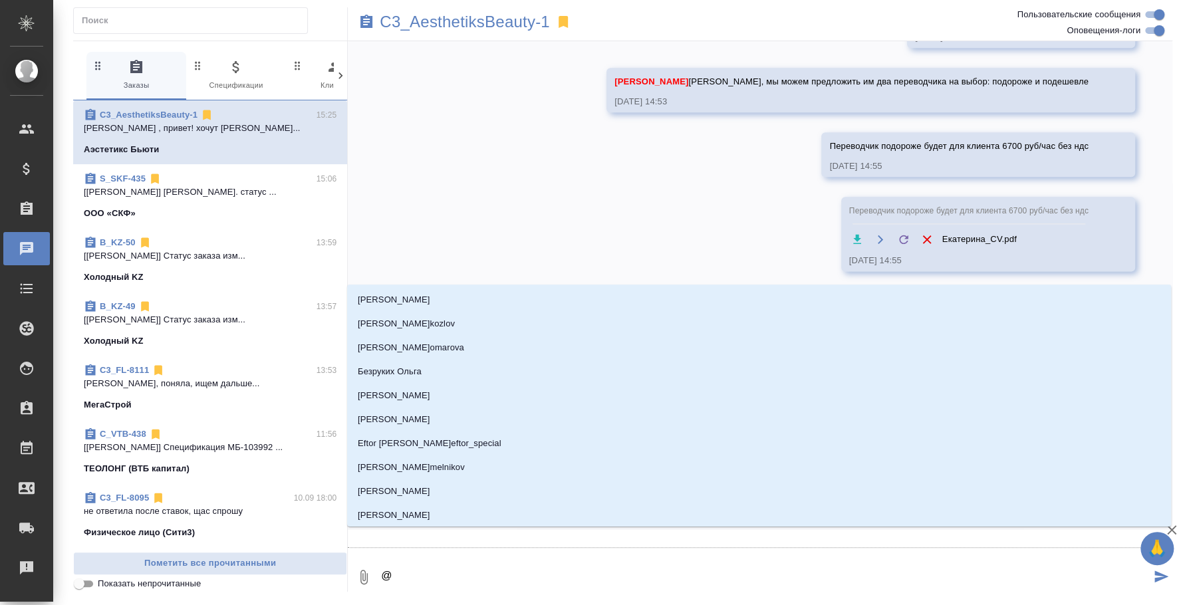
type textarea "@a"
type input "a"
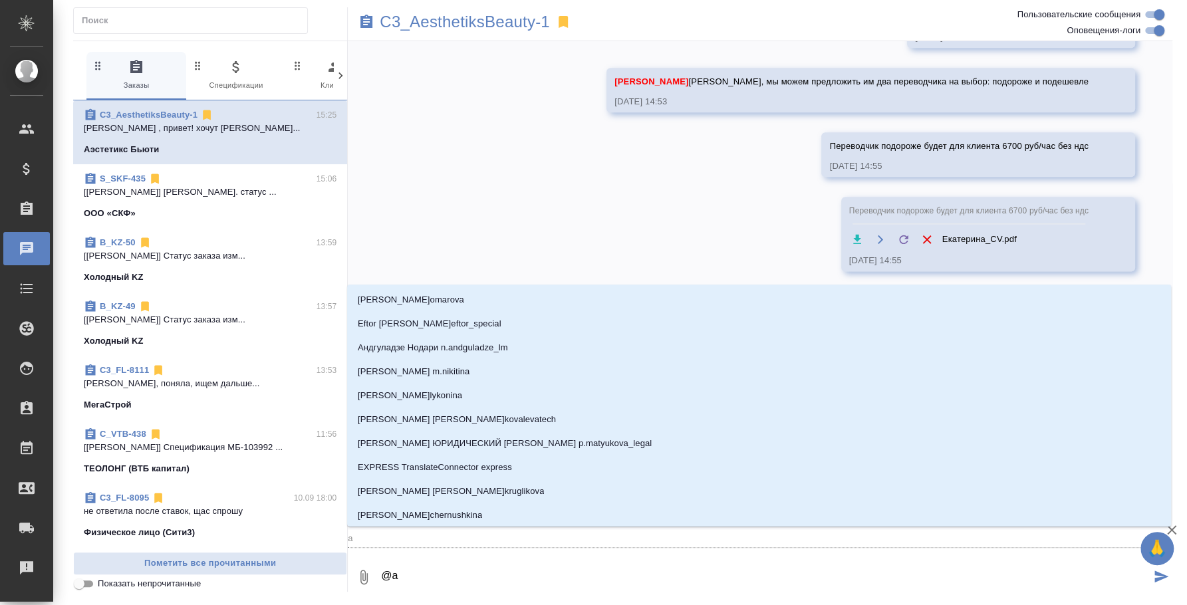
type textarea "@at"
type input "at"
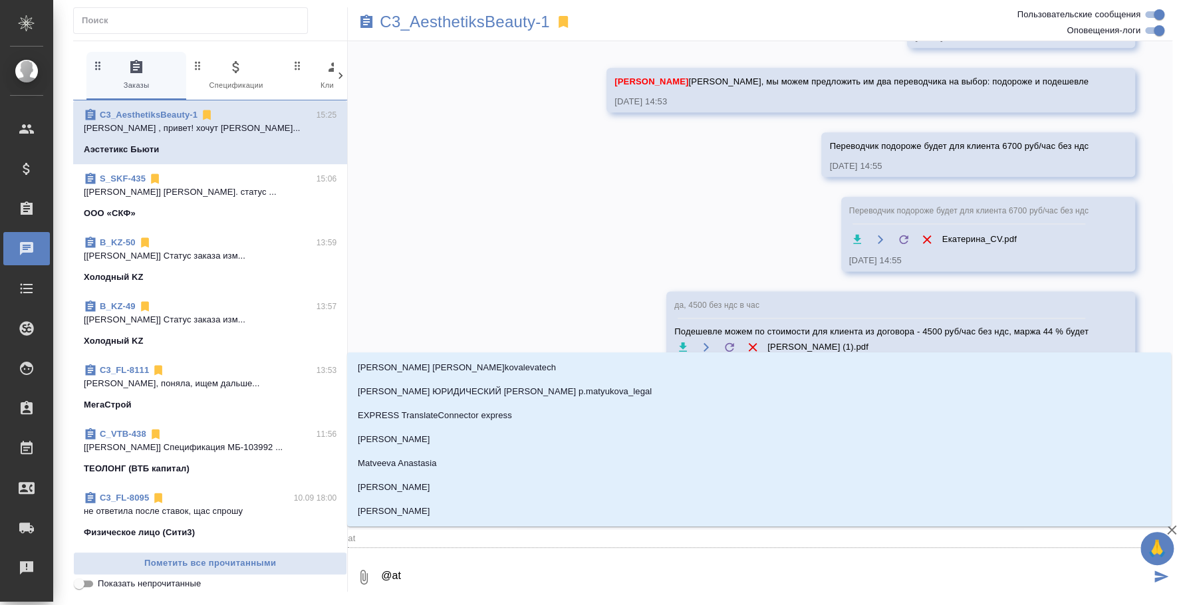
type textarea "@a"
type input "a"
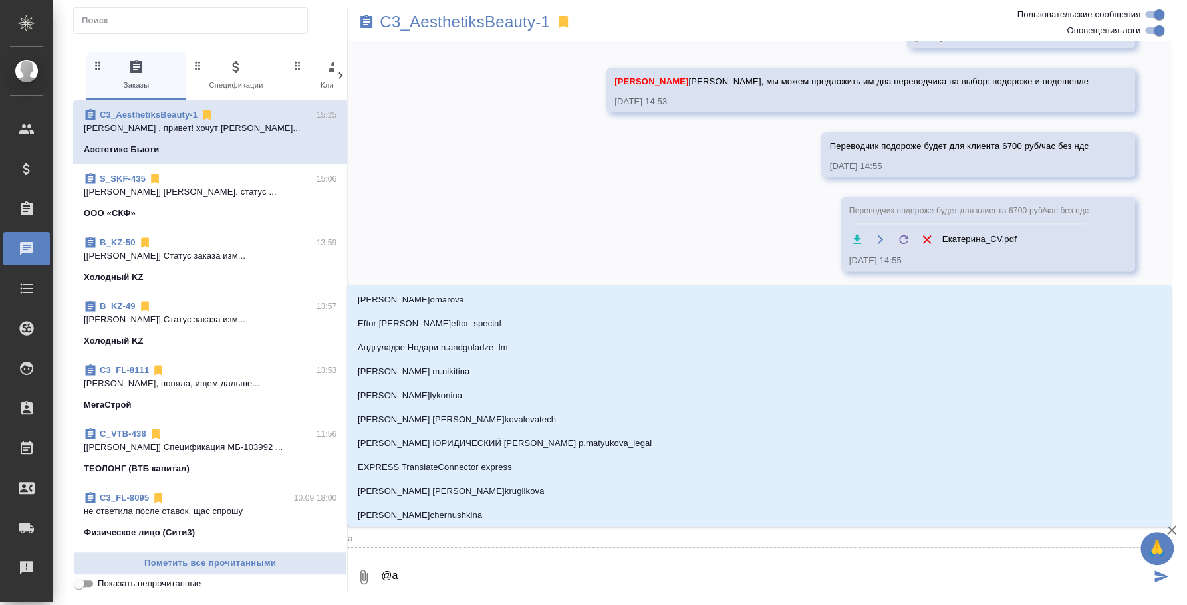
type textarea "@"
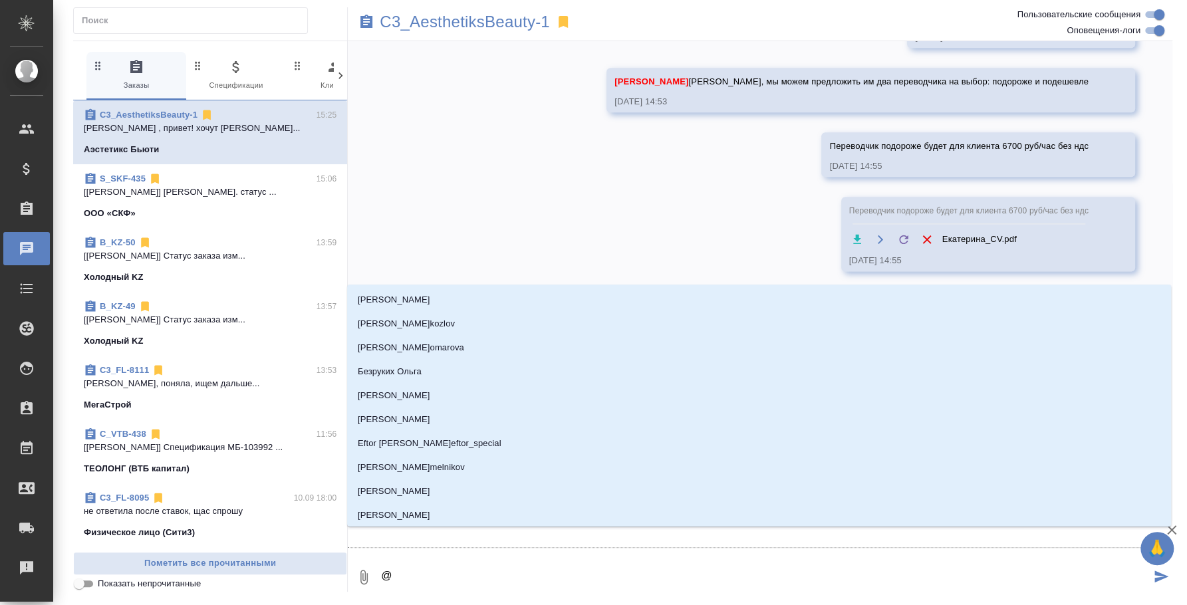
type textarea "@ф"
type input "ф"
type textarea "@фе"
type input "фе"
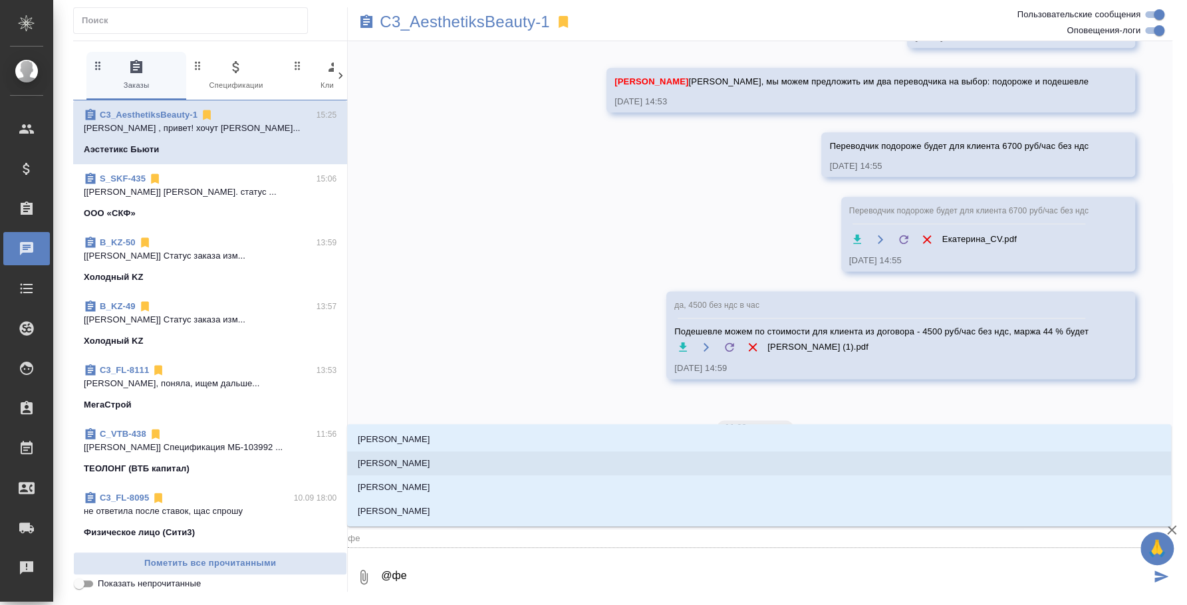
type textarea "@ф"
type input "ф"
type textarea "@"
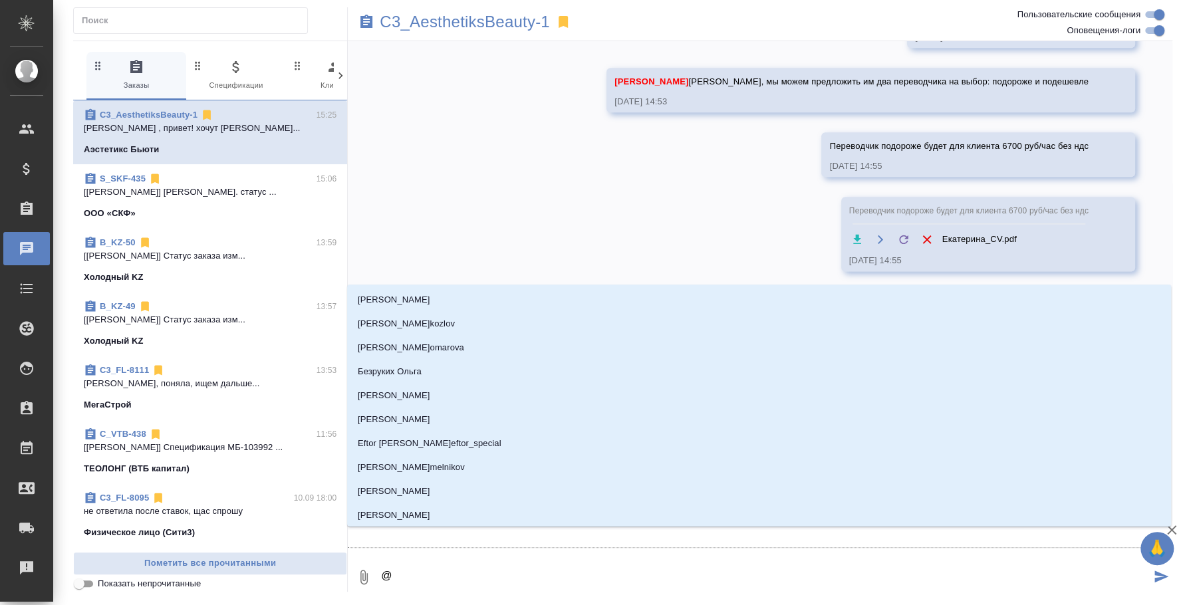
type textarea "@y"
type input "y"
type textarea "@yb"
type input "yb"
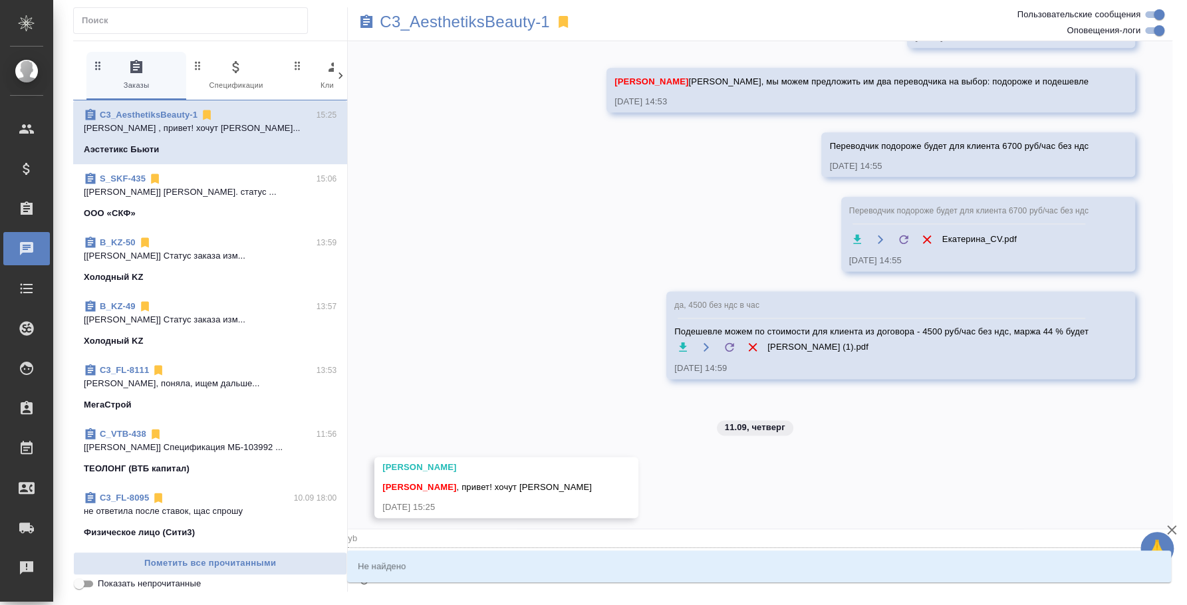
type textarea "@y"
type input "y"
type textarea "@"
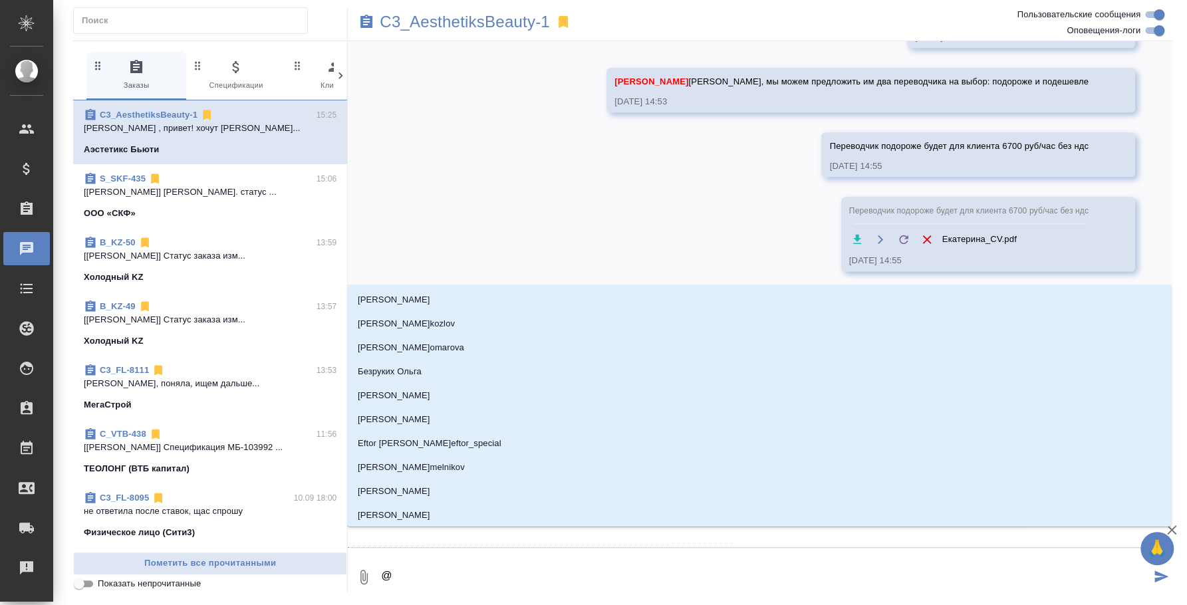
type textarea "@y"
type input "y"
type textarea "@yb"
type input "yb"
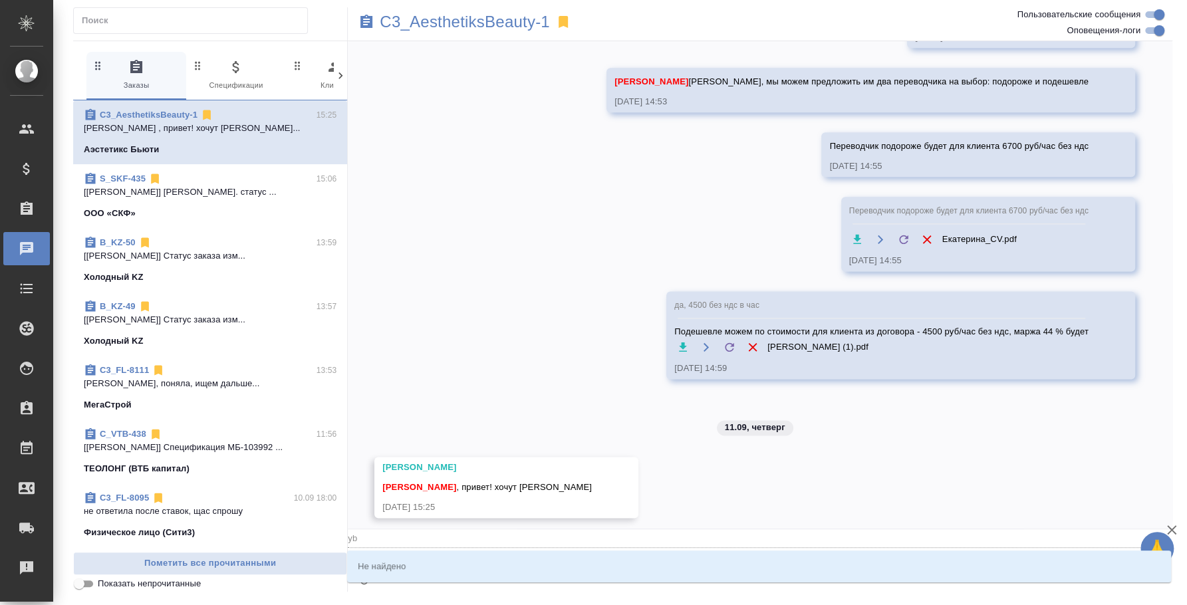
type textarea "@ybe"
type input "ybe"
type textarea "@ybeb"
type input "ybeb"
type textarea "@yb"
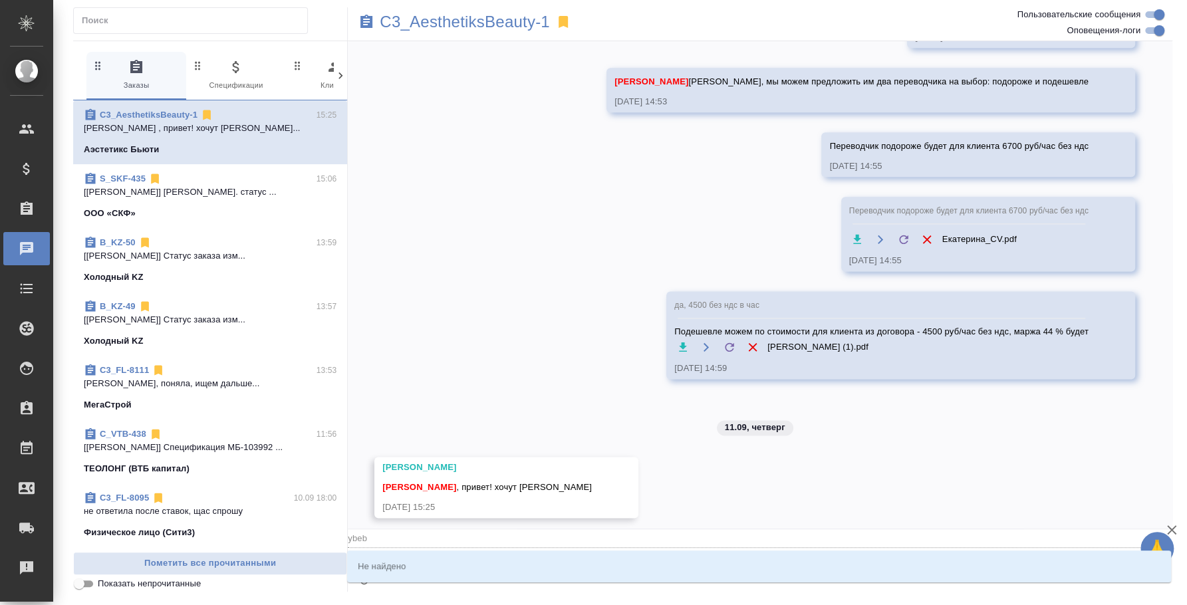
type input "yb"
type textarea "@y"
type input "y"
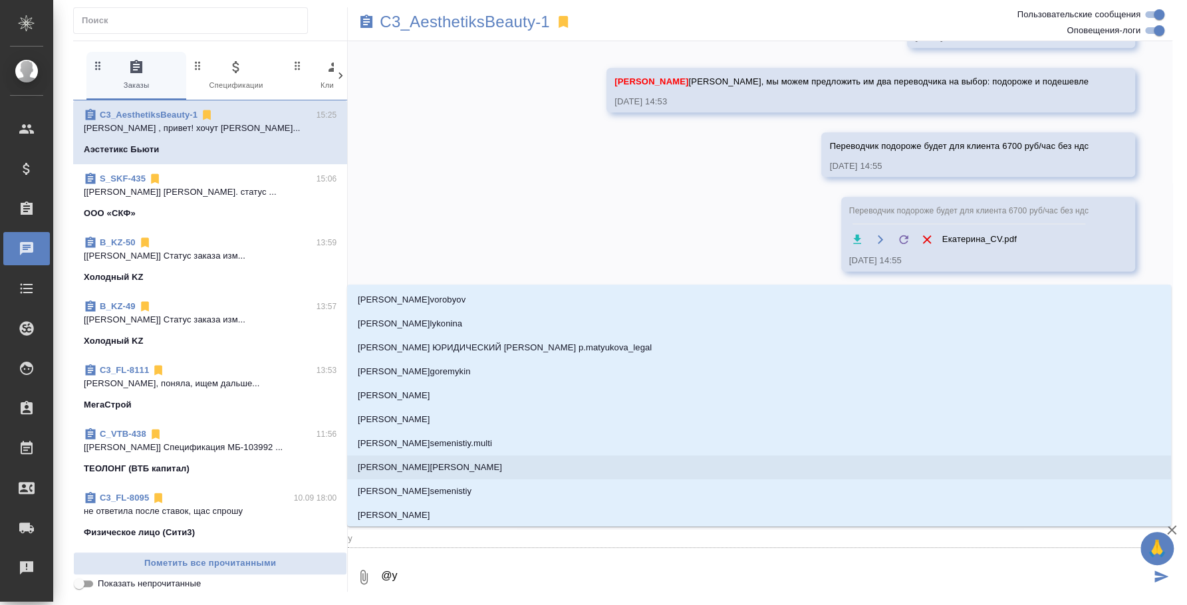
type textarea "@"
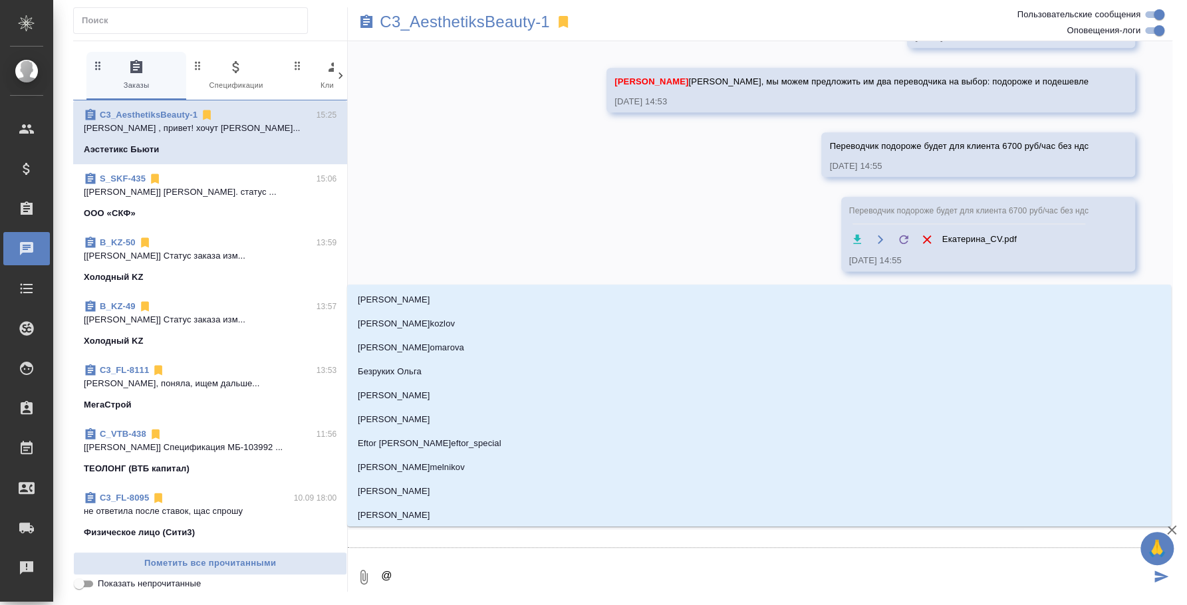
type textarea "@н"
type input "н"
type textarea "@ни"
type input "ни"
type textarea "@ник"
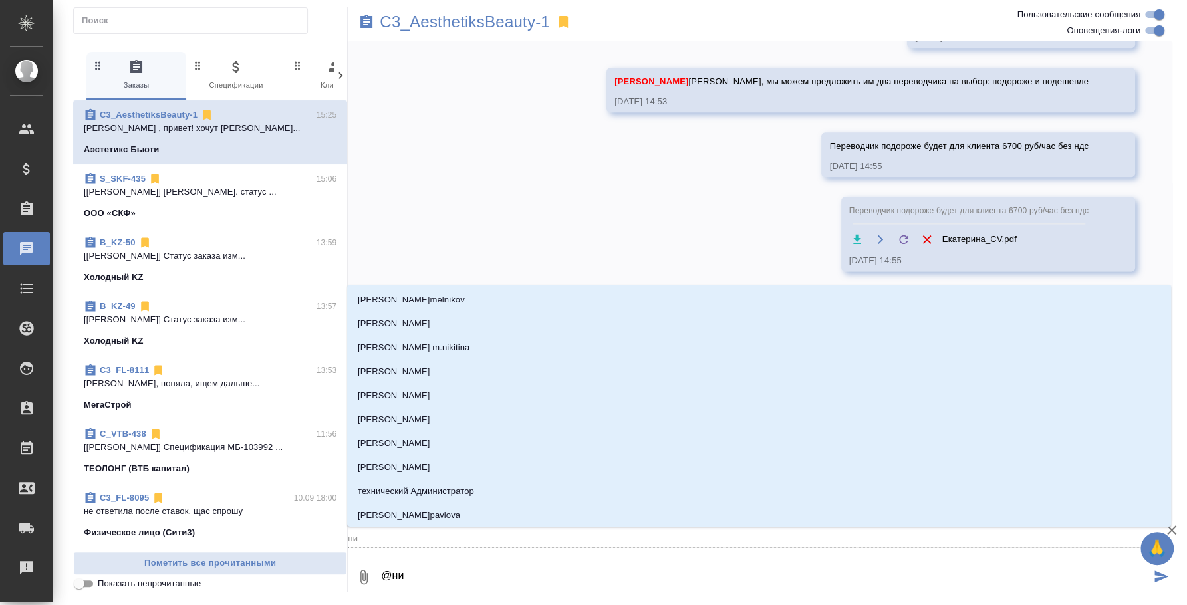
type input "ник"
type textarea "@ники"
type input "ники"
type textarea "@никит"
type input "никит"
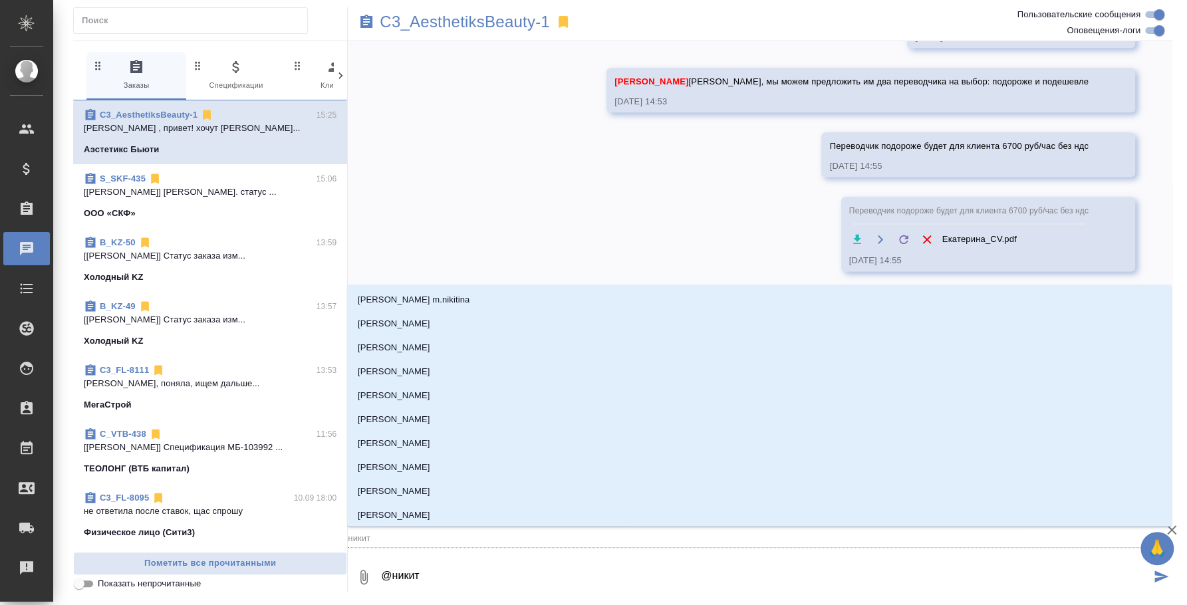
type textarea "@никити"
type input "никити"
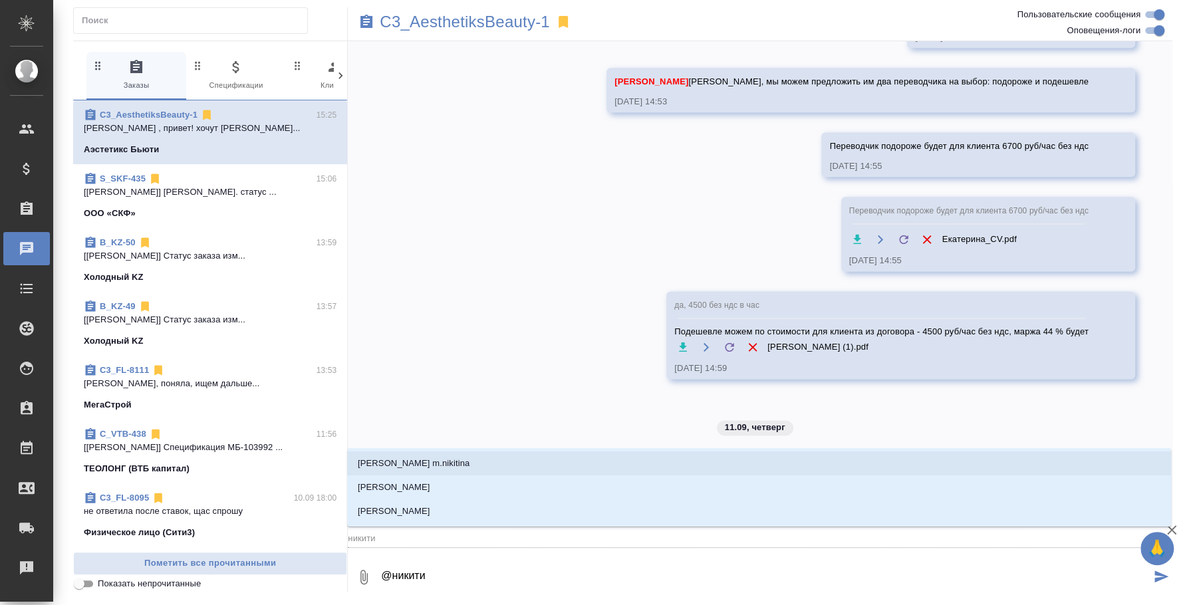
type textarea "@никитин"
type input "никитин"
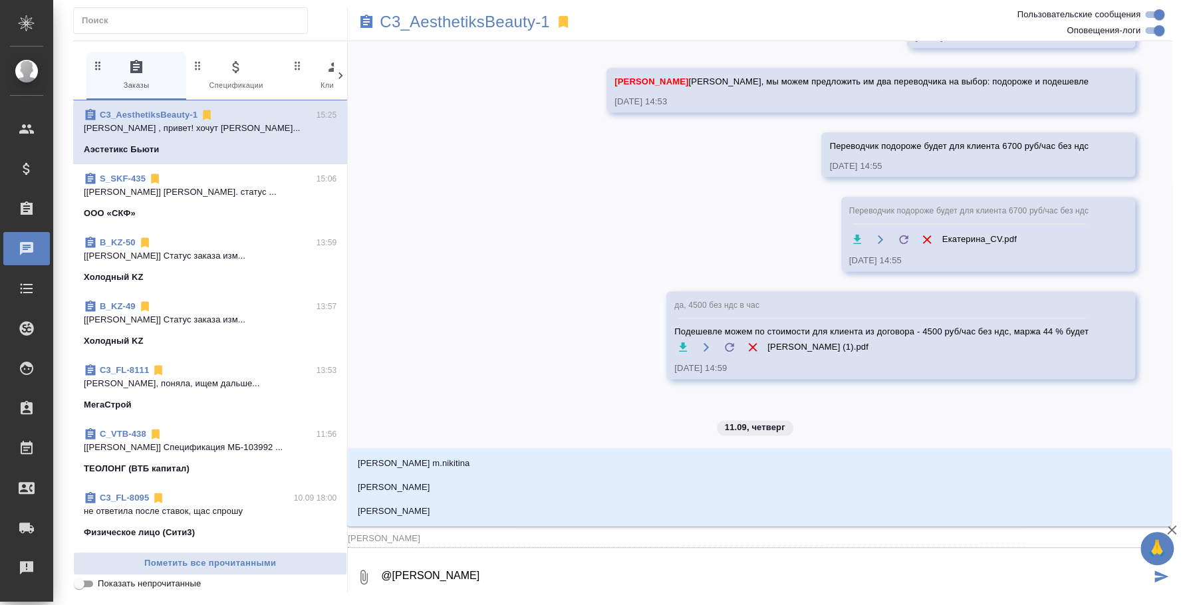
type textarea "@никитина"
type input "никитина"
type textarea "@никитина"
type input "никитина"
click at [539, 490] on li "[PERSON_NAME]" at bounding box center [759, 488] width 824 height 24
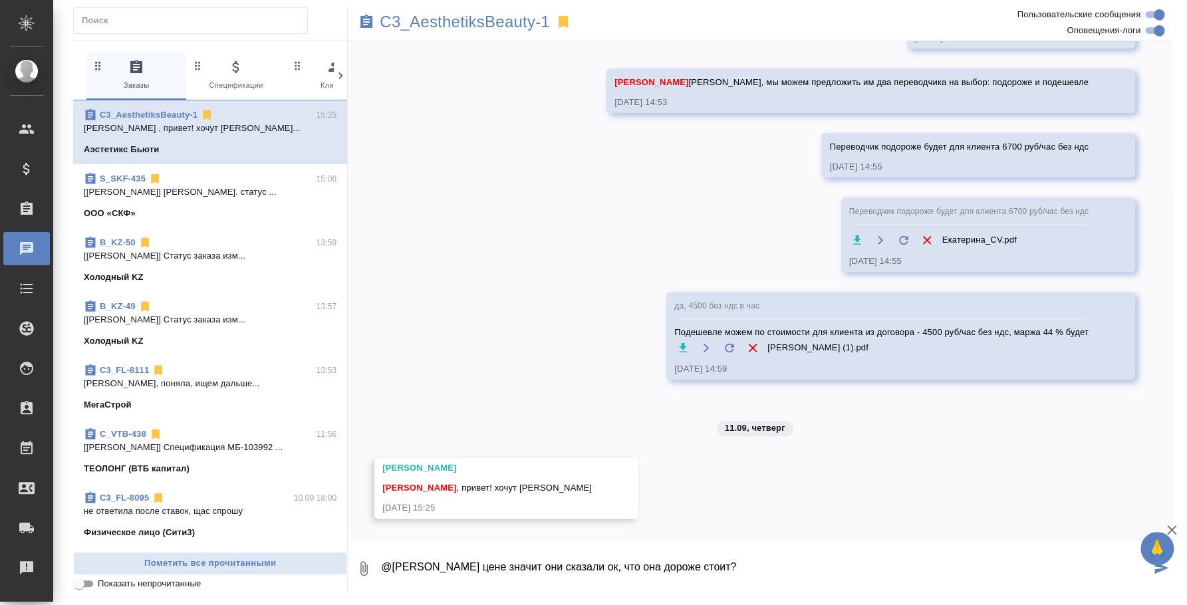
type textarea "@Никитина Татьяна По цене значит они сказали ок, что она дороже стоит?"
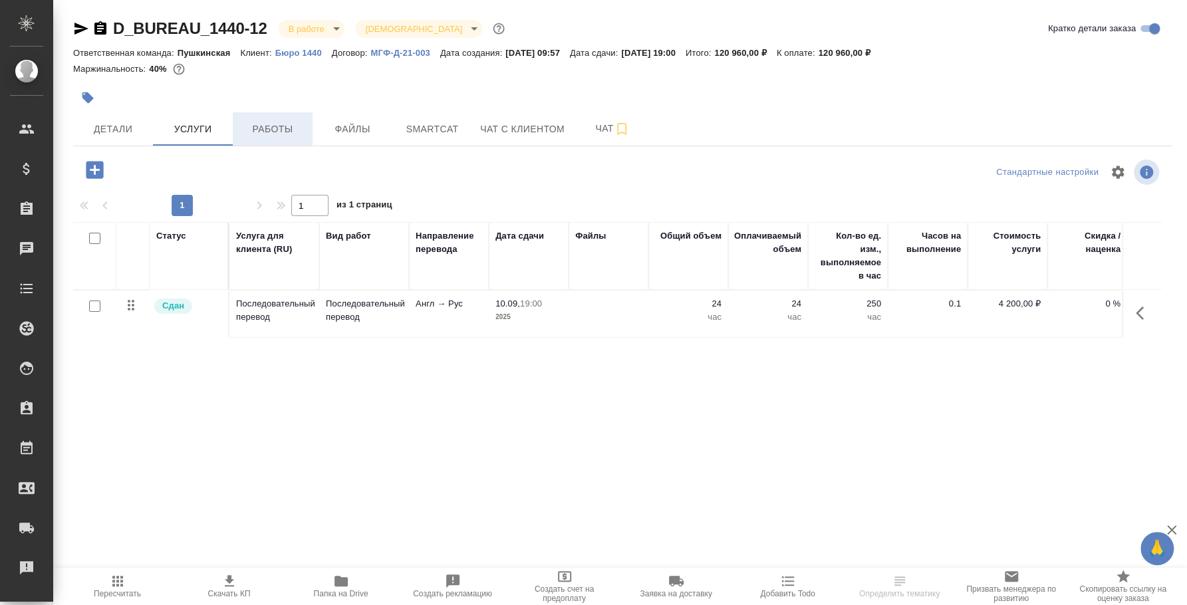
click at [289, 130] on span "Работы" at bounding box center [273, 129] width 64 height 17
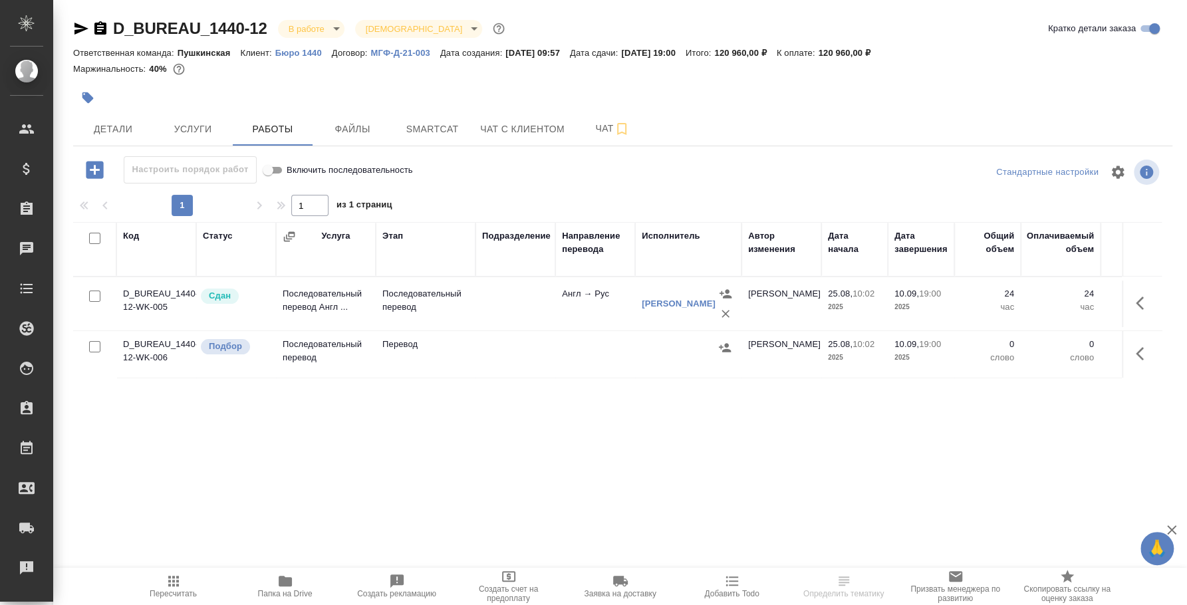
click at [323, 27] on body "🙏 .cls-1 fill:#fff; AWATERA Fedotova Irina Клиенты Спецификации Заказы Чаты Tod…" at bounding box center [593, 302] width 1187 height 605
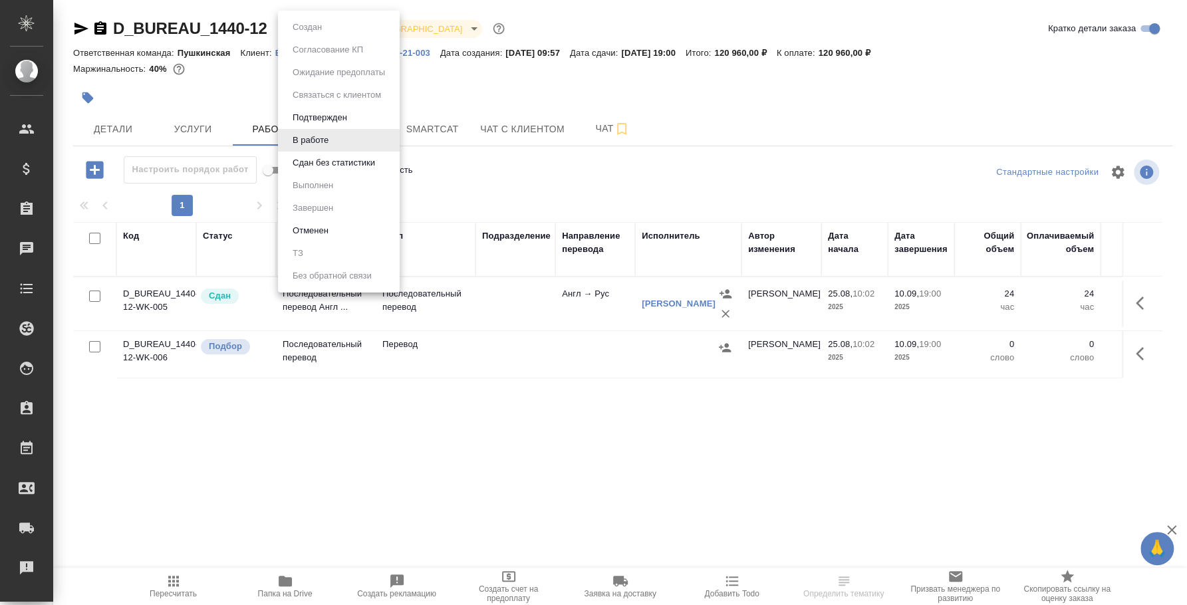
click at [353, 162] on button "Сдан без статистики" at bounding box center [334, 163] width 90 height 15
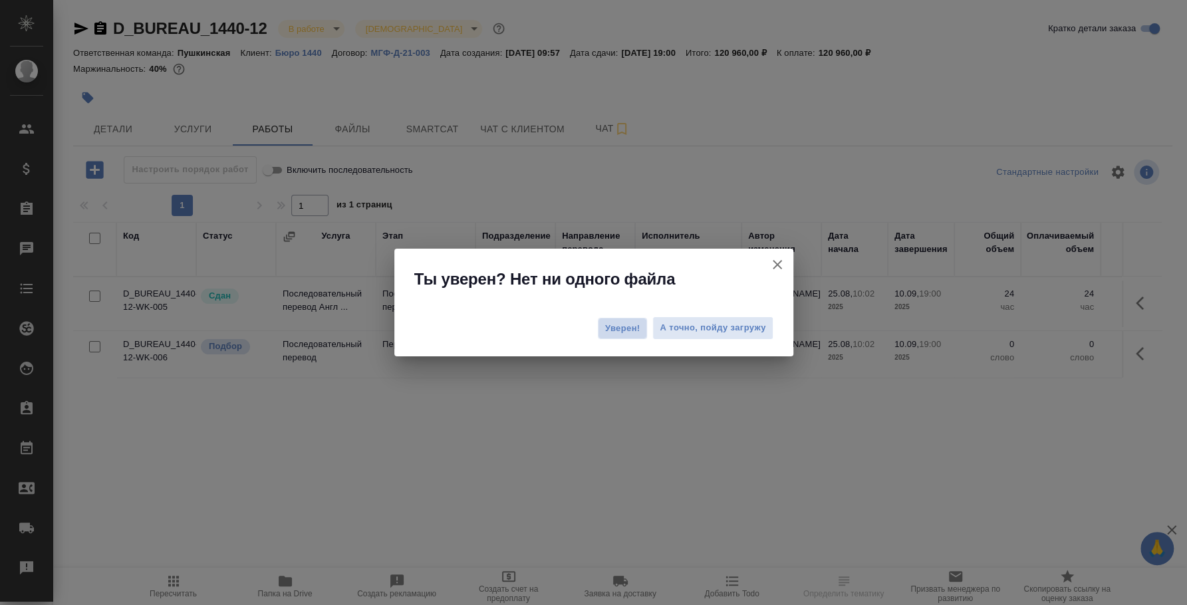
click at [610, 325] on span "Уверен!" at bounding box center [622, 328] width 35 height 13
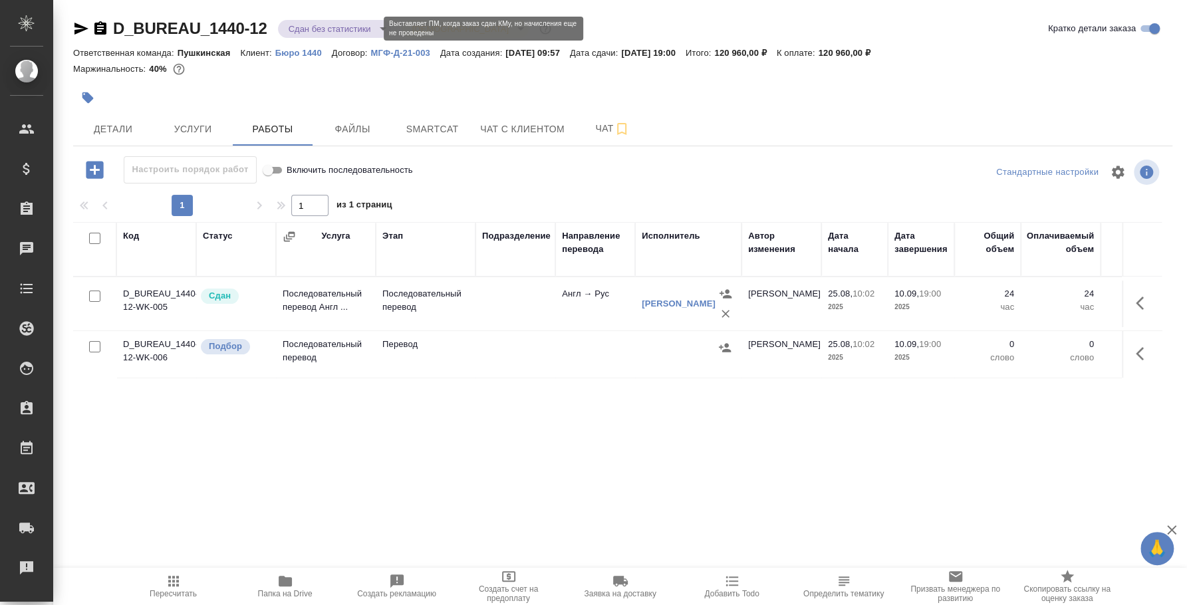
click at [366, 28] on body "🙏 .cls-1 fill:#fff; AWATERA Fedotova Irina Клиенты Спецификации Заказы 0 Чаты T…" at bounding box center [593, 302] width 1187 height 605
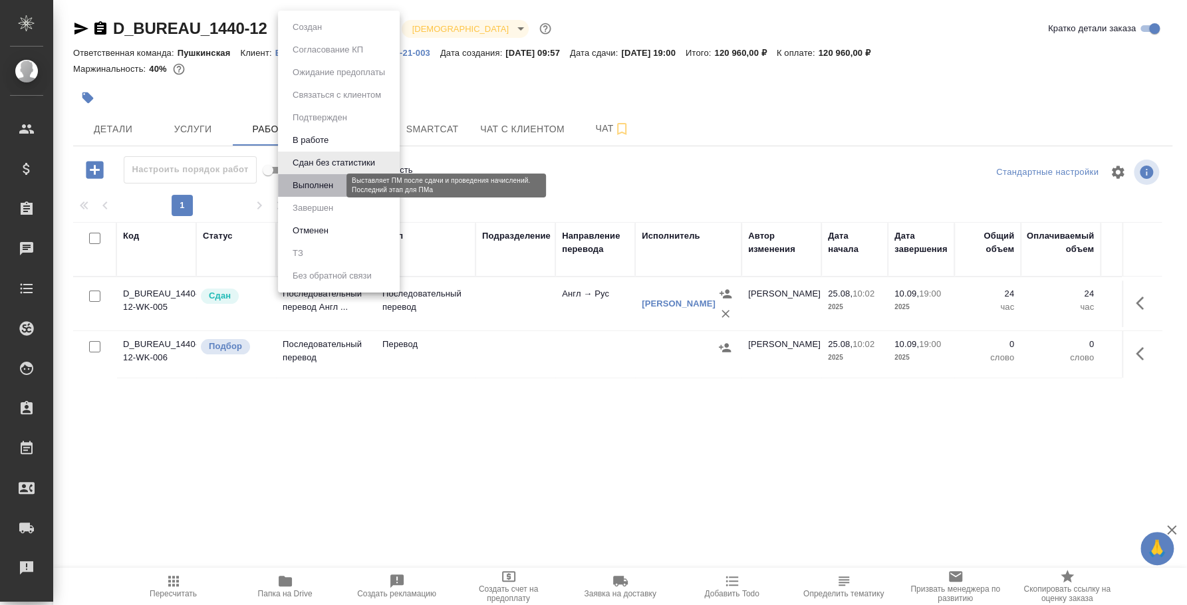
click at [325, 184] on button "Выполнен" at bounding box center [313, 185] width 49 height 15
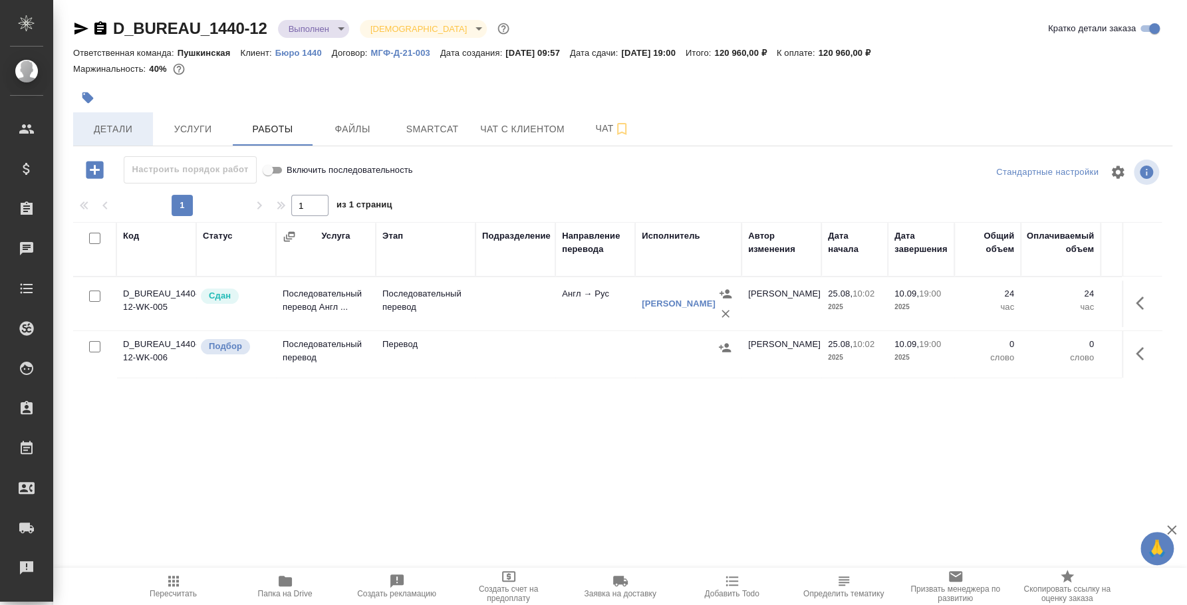
click at [112, 130] on span "Детали" at bounding box center [113, 129] width 64 height 17
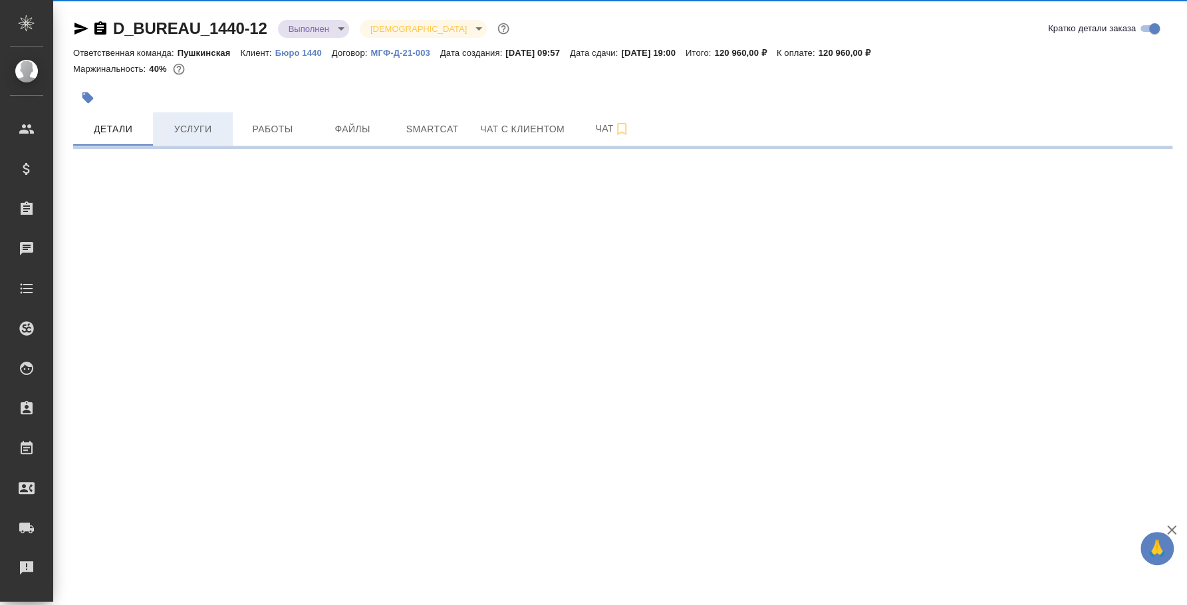
select select "RU"
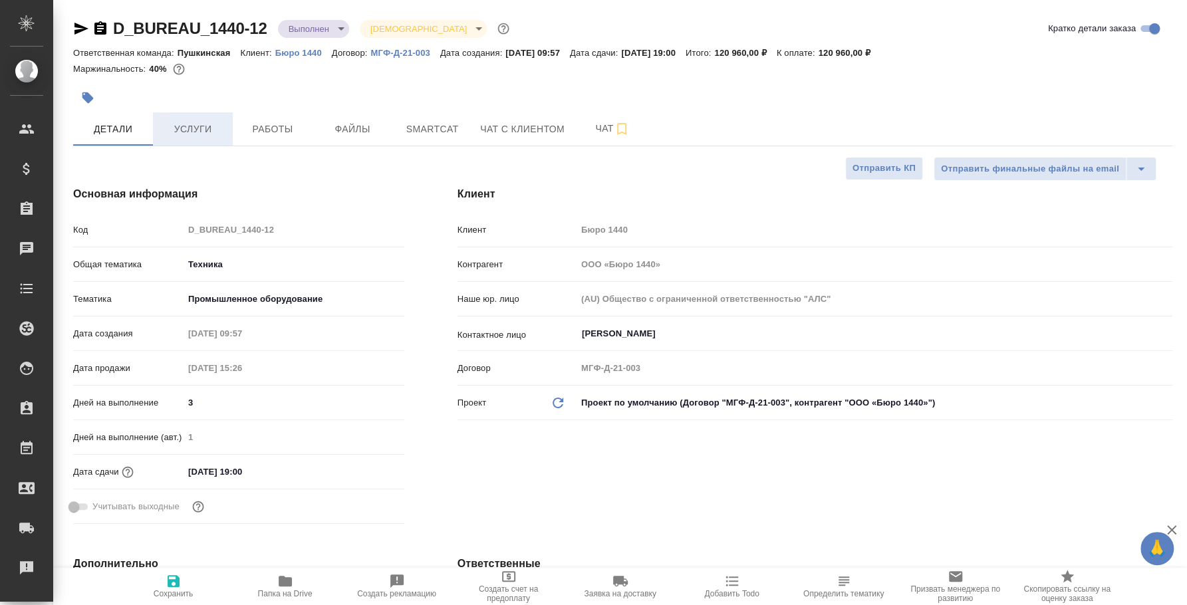
type textarea "x"
click at [203, 131] on span "Услуги" at bounding box center [193, 129] width 64 height 17
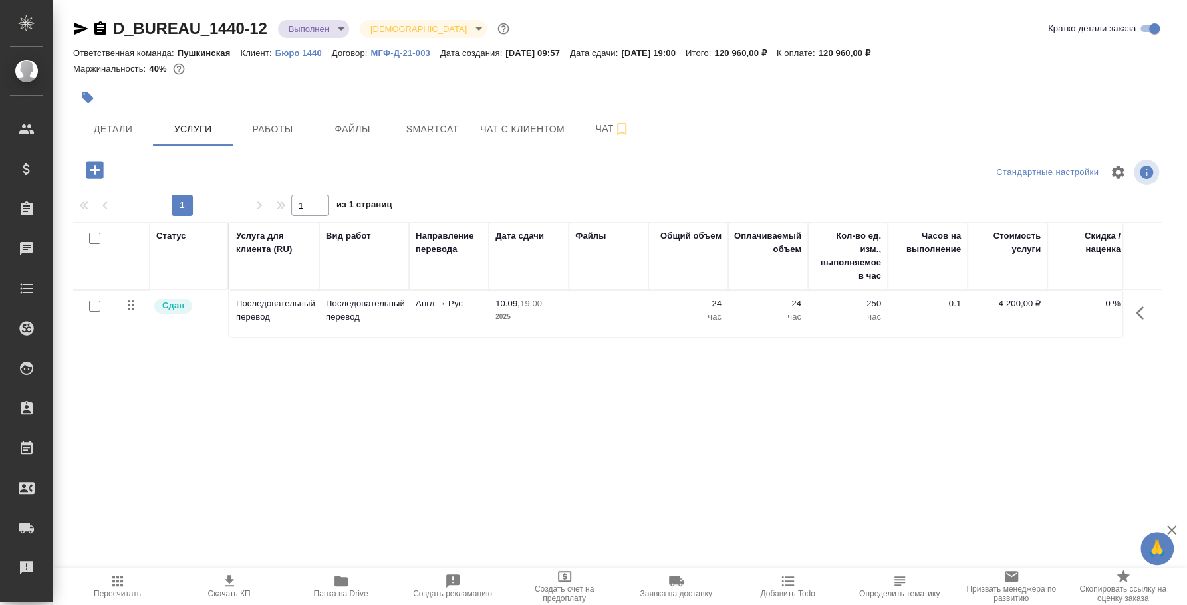
scroll to position [0, 165]
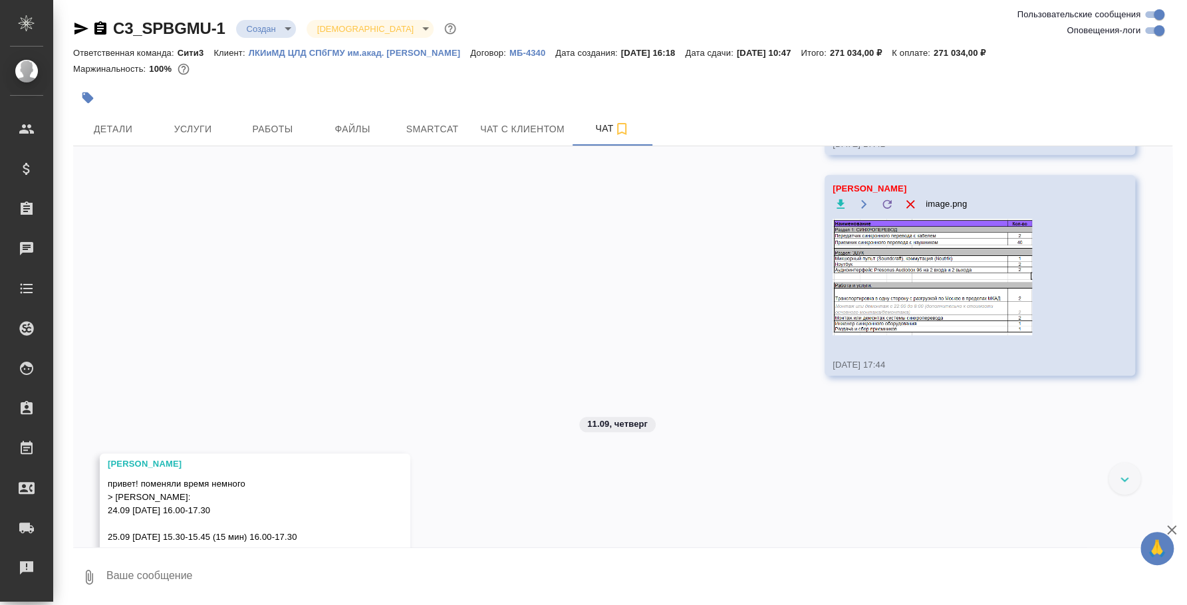
scroll to position [4289, 0]
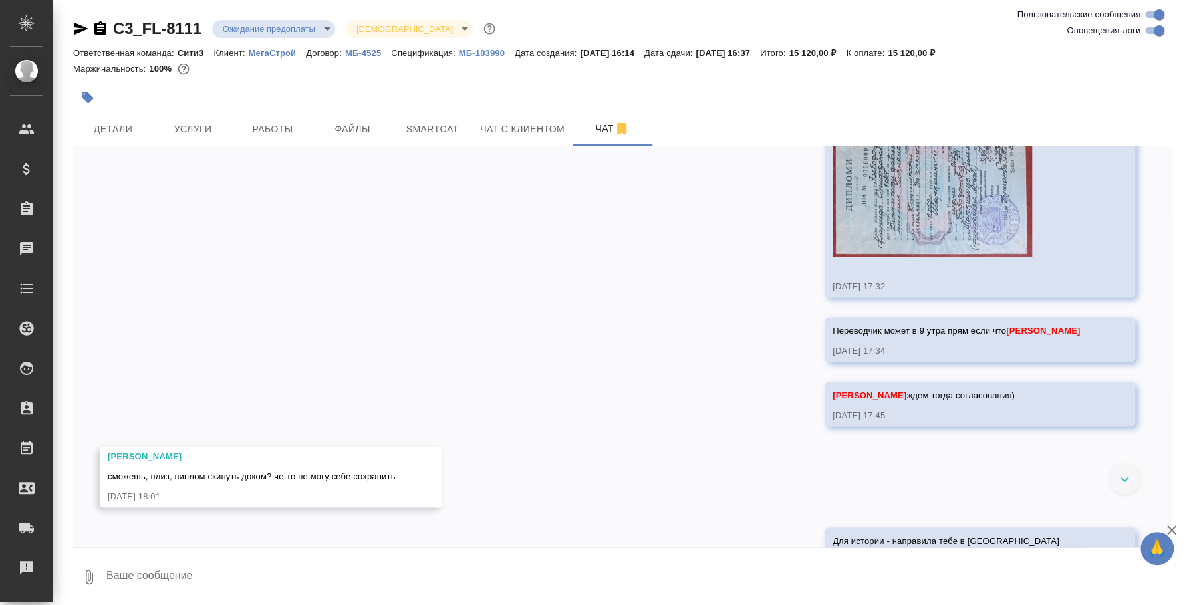
scroll to position [1196, 0]
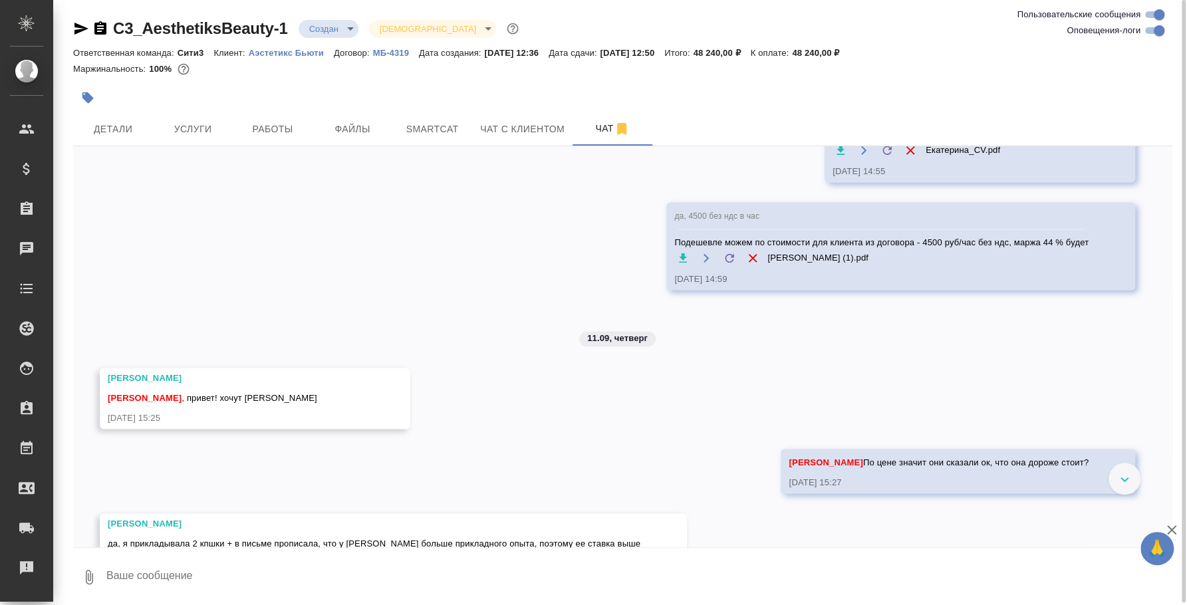
scroll to position [1257, 0]
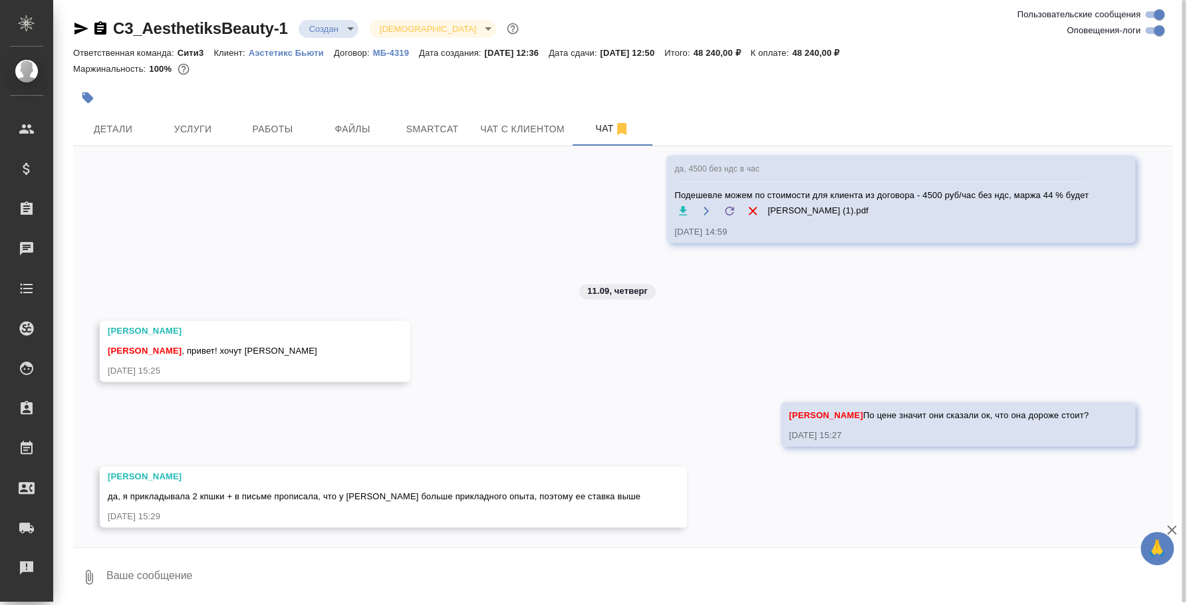
click at [512, 571] on textarea at bounding box center [639, 577] width 1068 height 45
type textarea "Оки, спасибо большое. Иду к [PERSON_NAME]) надеюсь, она еще свободна)"
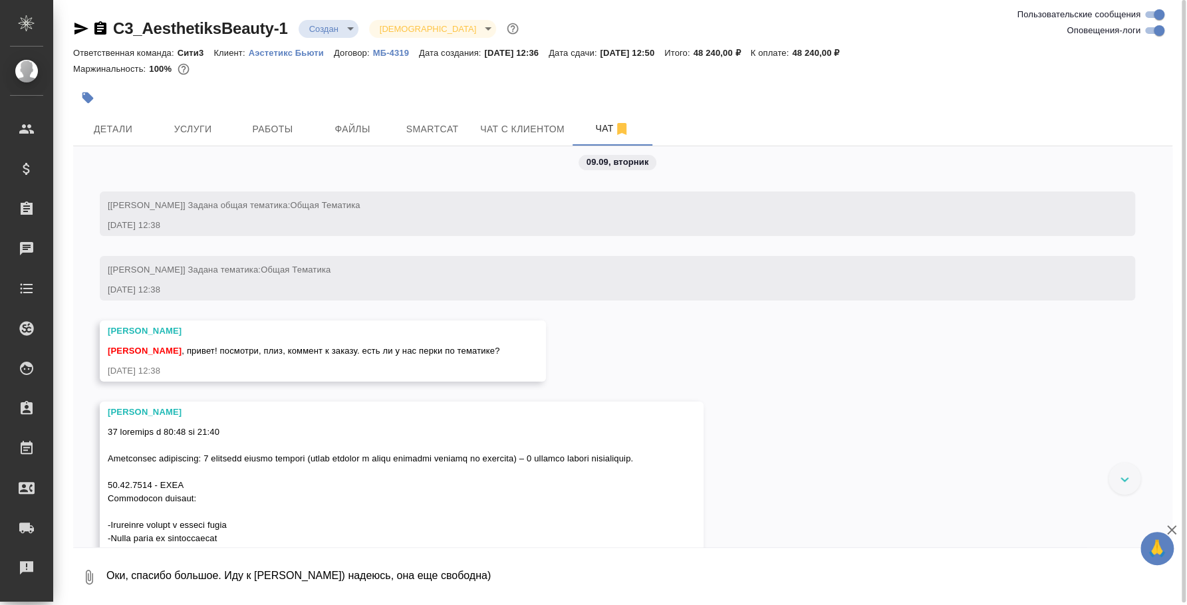
scroll to position [0, 0]
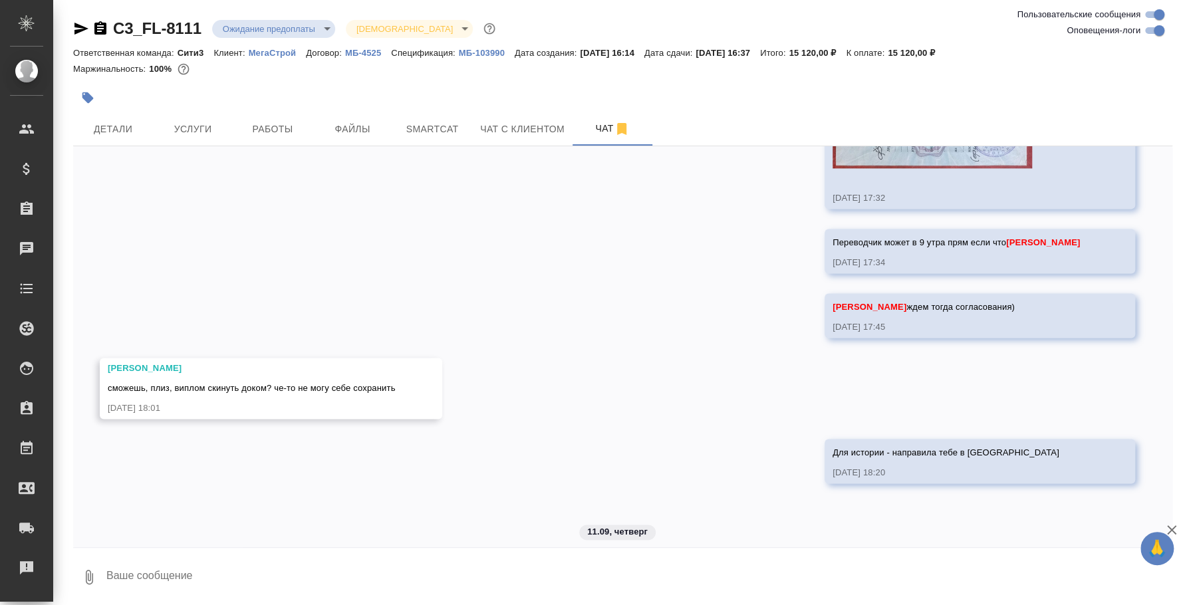
scroll to position [1209, 0]
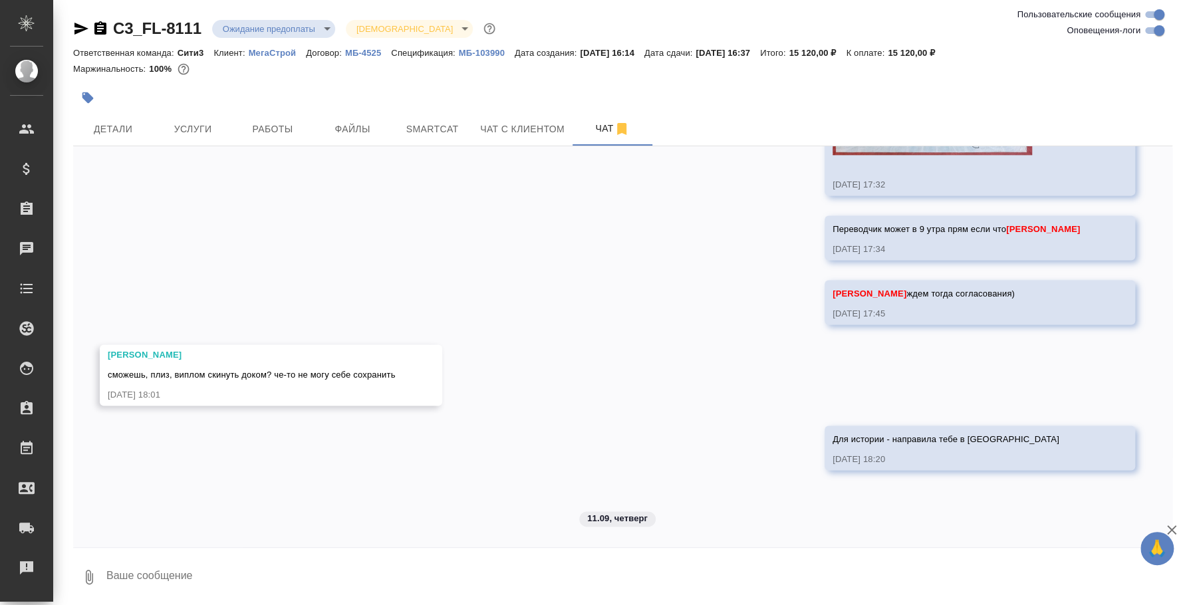
drag, startPoint x: 333, startPoint y: 417, endPoint x: 390, endPoint y: 436, distance: 60.4
copy span "Нотариус пояснил сто нужно именно филолог, или лингвист или учитель при дипломе…"
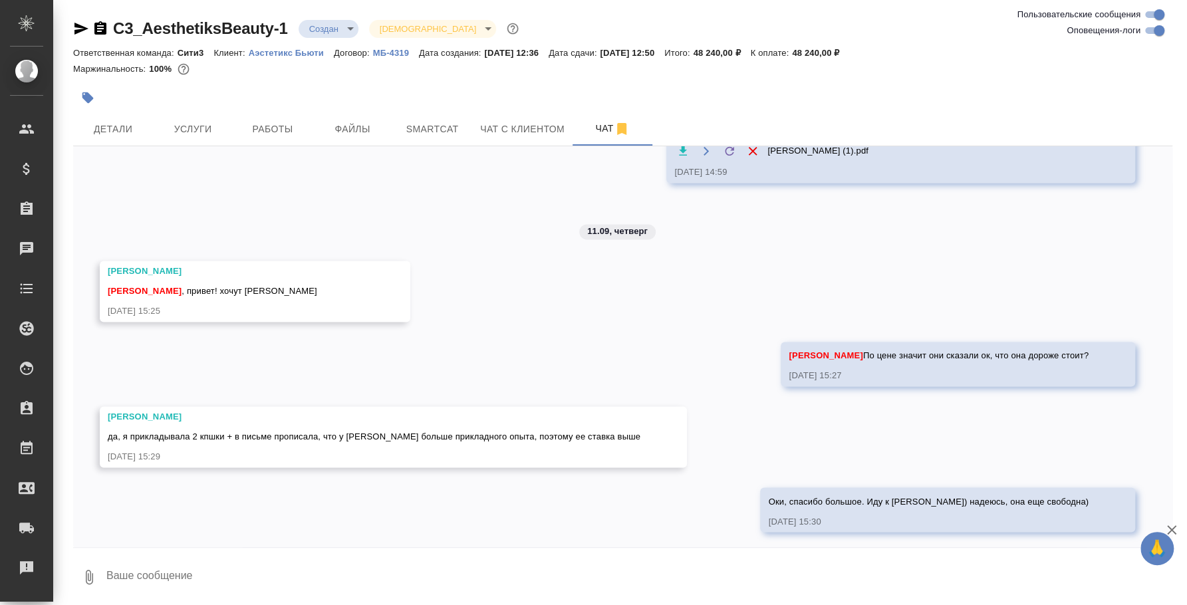
scroll to position [1322, 0]
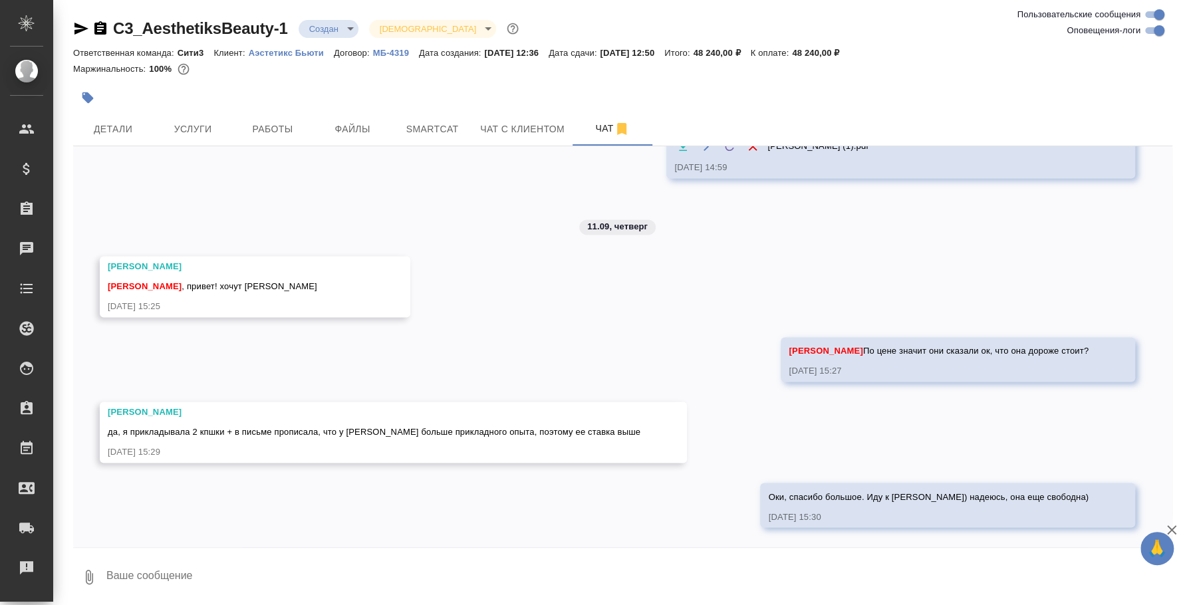
click at [442, 578] on textarea at bounding box center [639, 577] width 1068 height 45
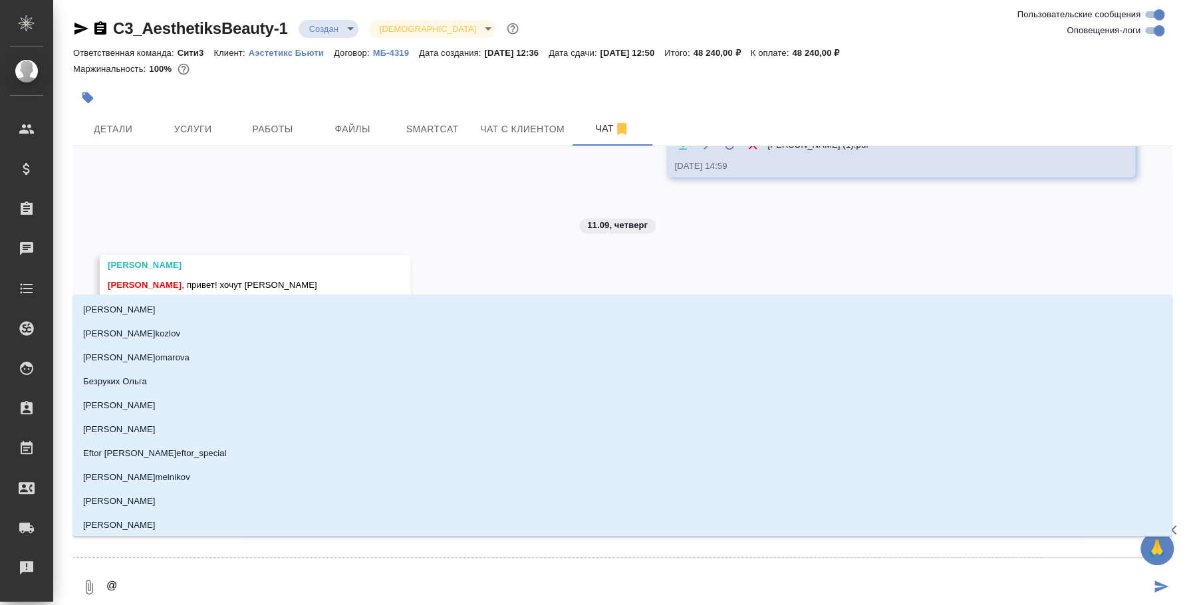
type textarea "@Y"
type input "Y"
type textarea "@"
type textarea "@н"
type input "н"
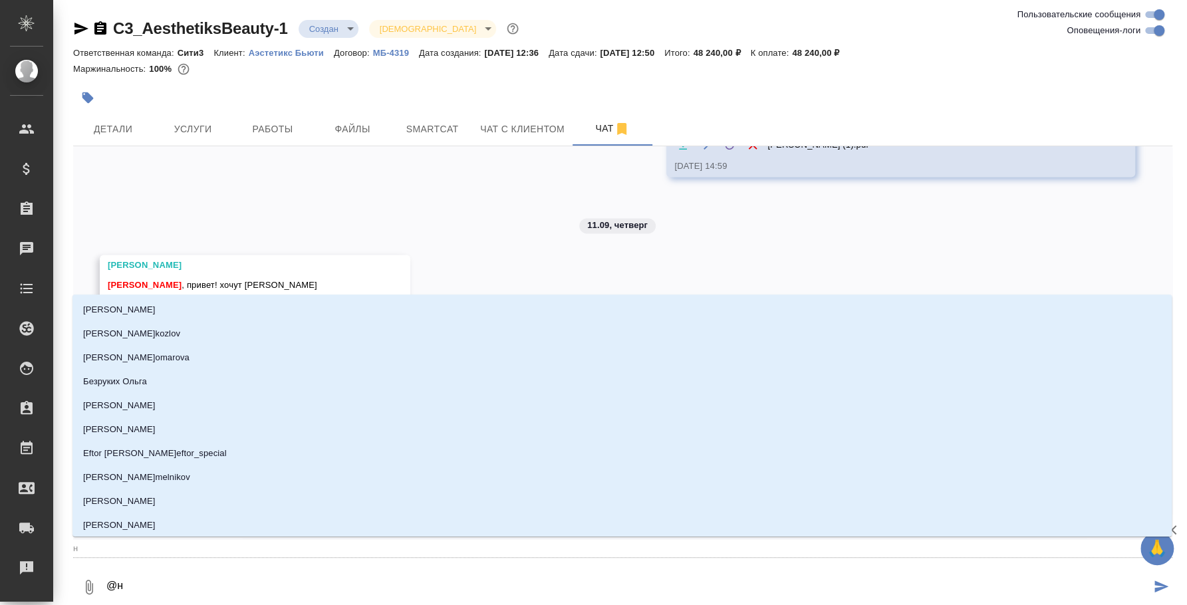
type textarea "@ни"
type input "ни"
type textarea "@ник"
type input "ник"
type textarea "@ники"
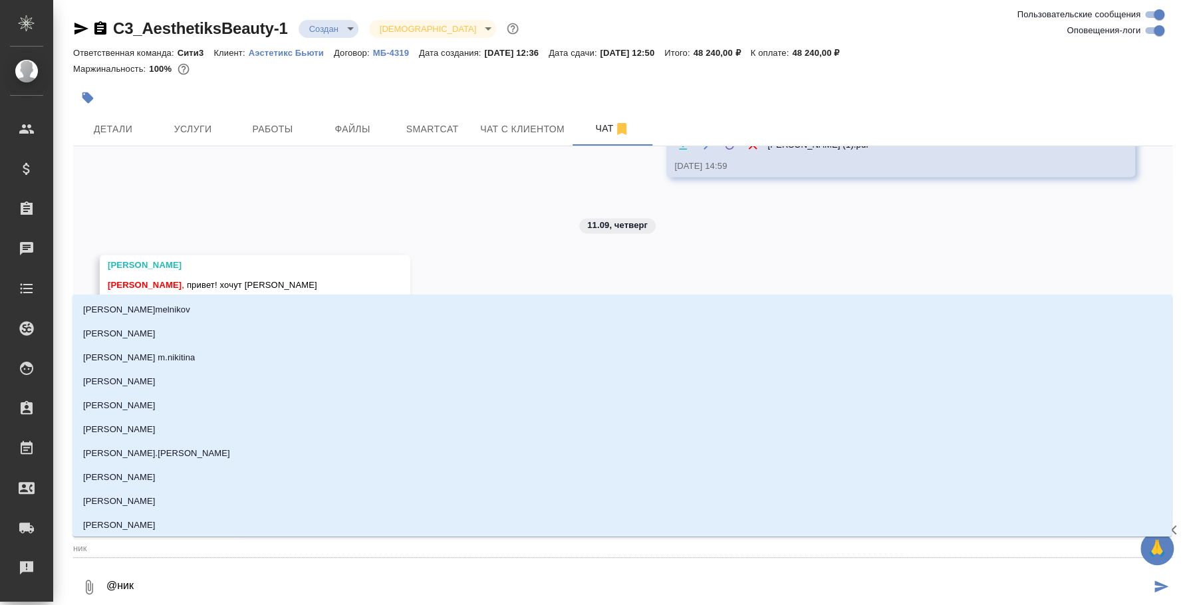
type input "ники"
type textarea "@никит"
type input "никит"
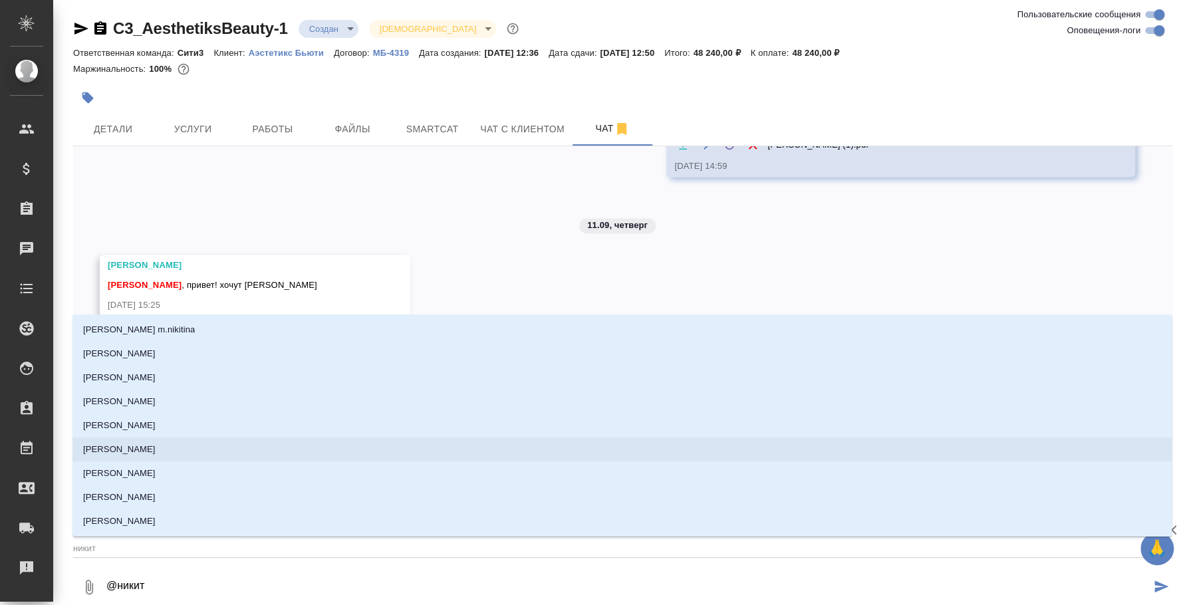
click at [269, 452] on li "[PERSON_NAME]" at bounding box center [623, 450] width 1100 height 24
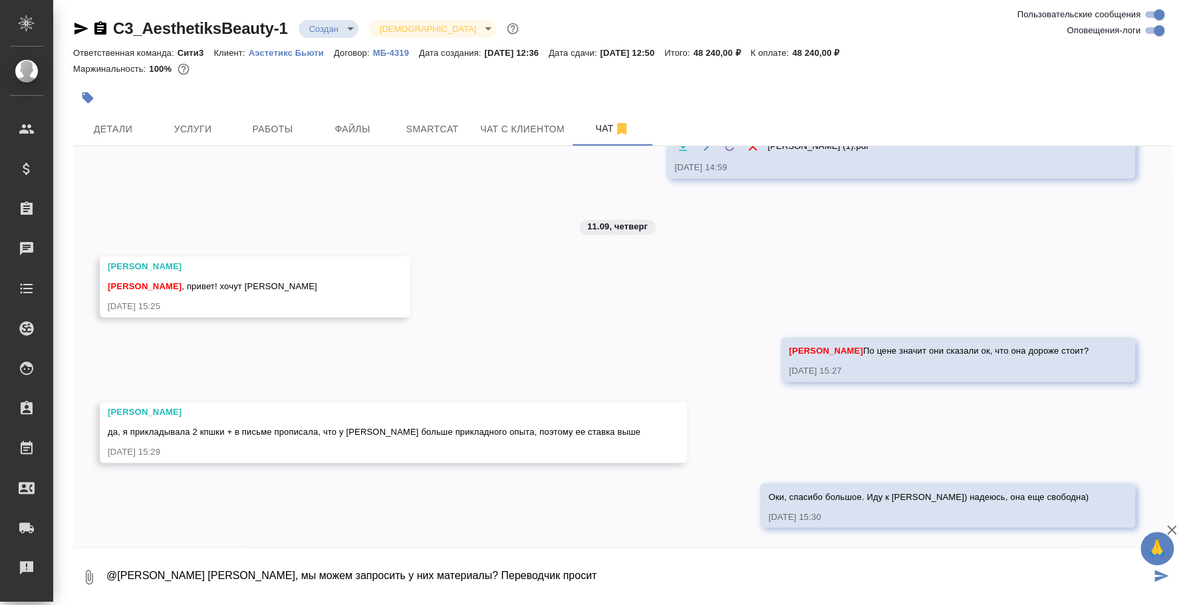
type textarea "@Никитина Татьяна Таня, мы можем запросить у них материалы? Переводчик просит"
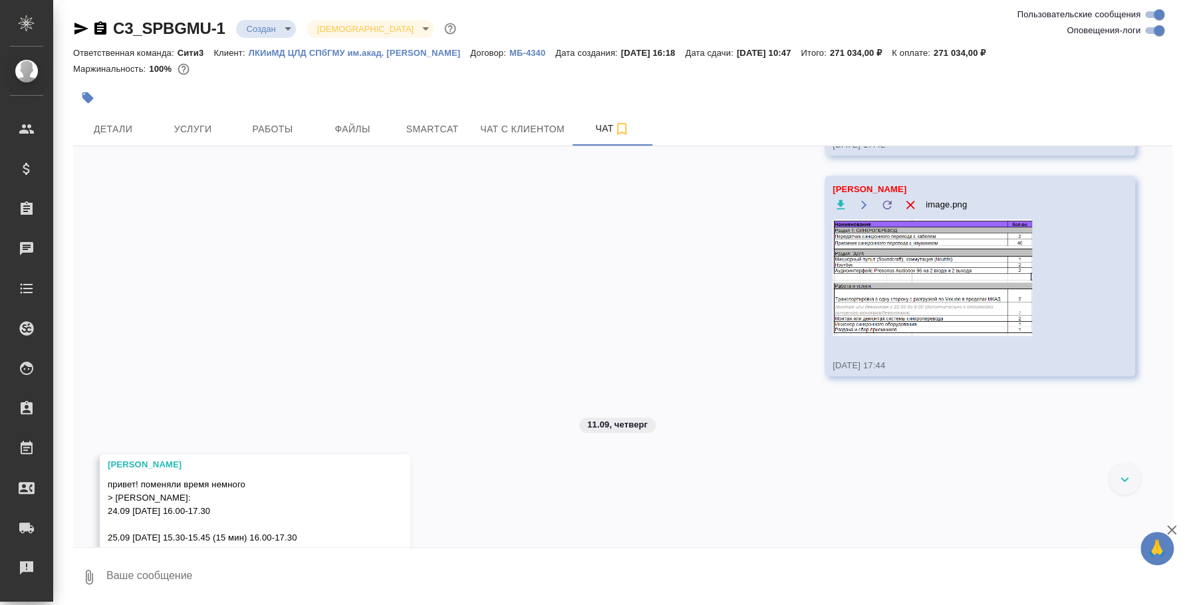
scroll to position [4289, 0]
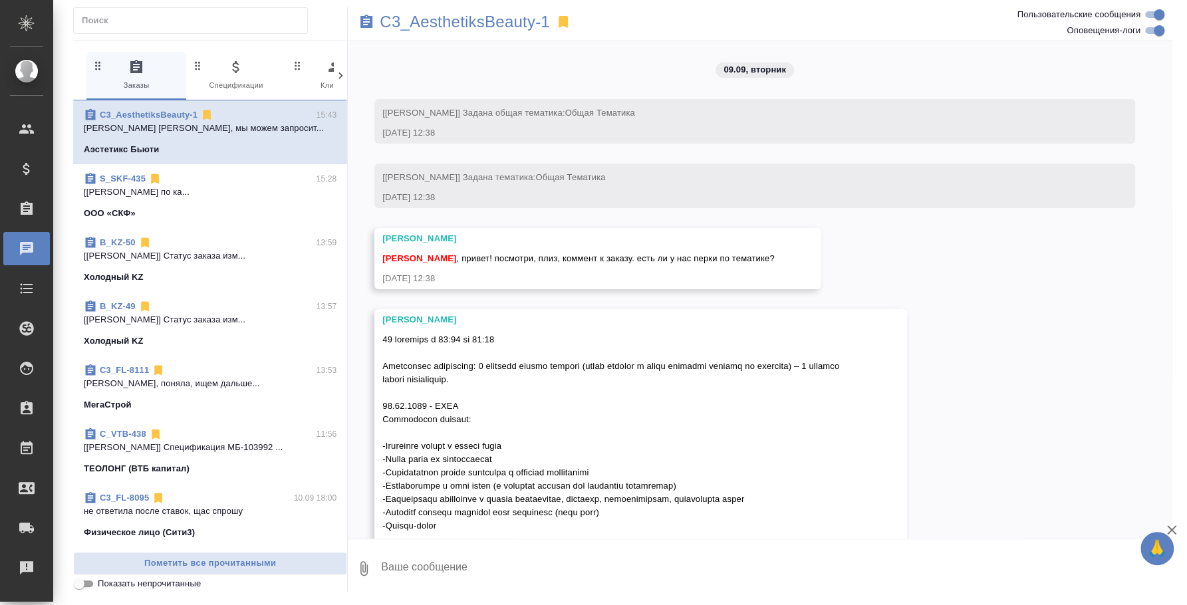
scroll to position [1329, 0]
